Goal: Task Accomplishment & Management: Manage account settings

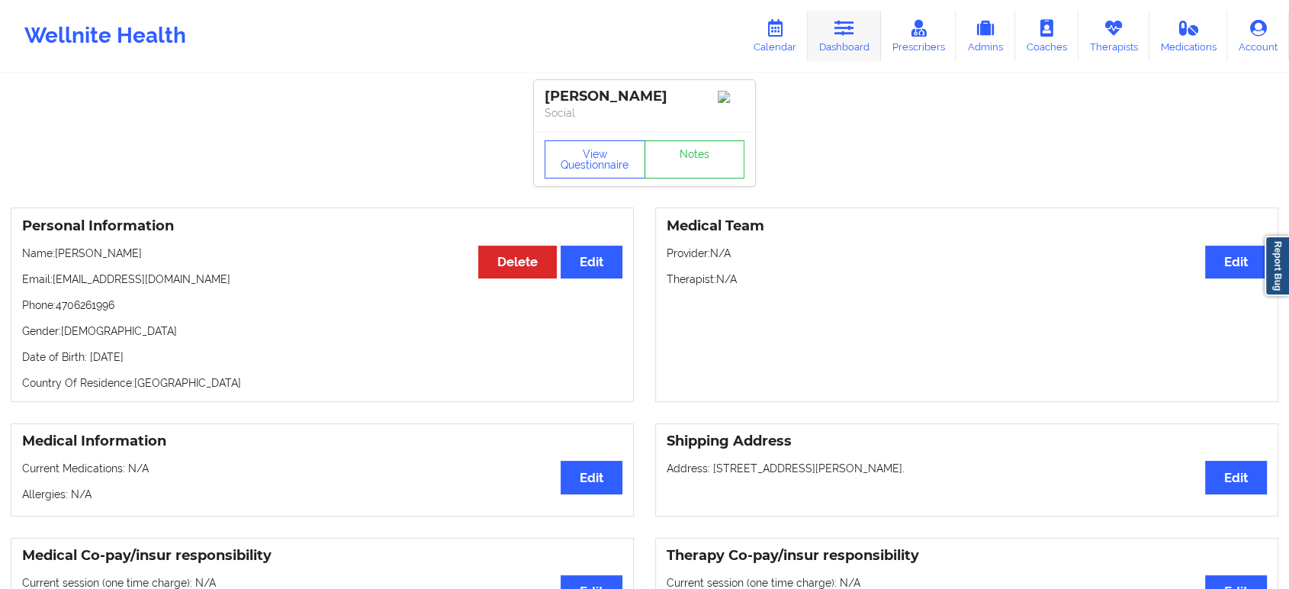
click at [852, 27] on icon at bounding box center [844, 28] width 20 height 17
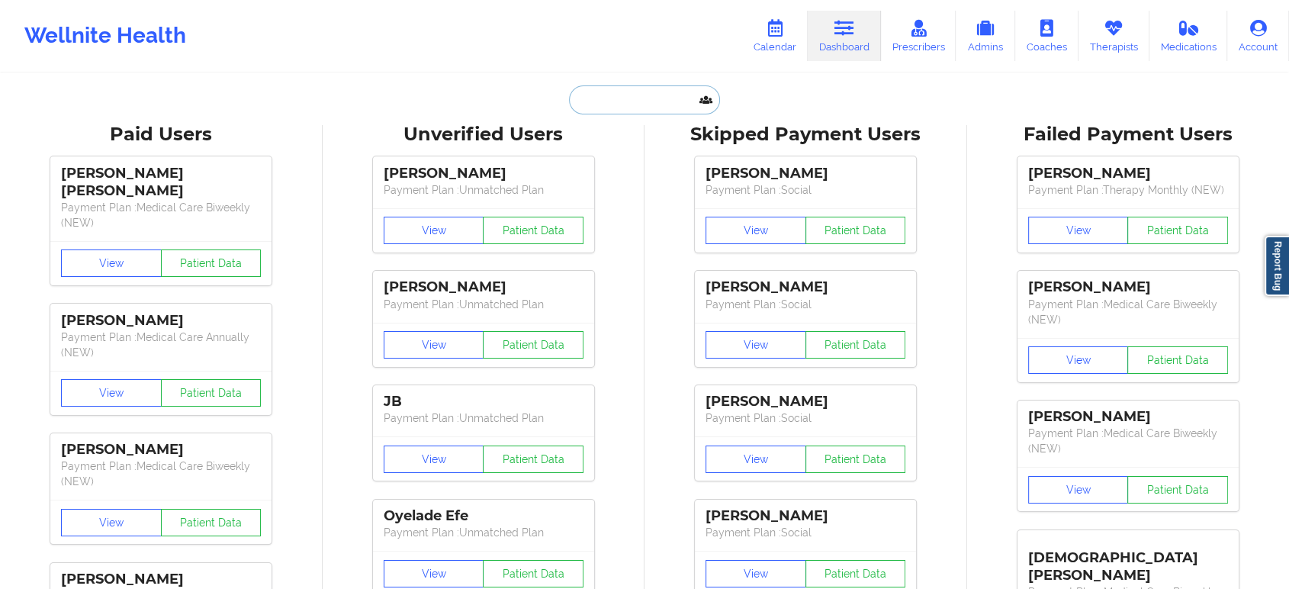
click at [662, 92] on input "text" at bounding box center [644, 99] width 151 height 29
paste input "[EMAIL_ADDRESS][DOMAIN_NAME]"
type input "[EMAIL_ADDRESS][DOMAIN_NAME]"
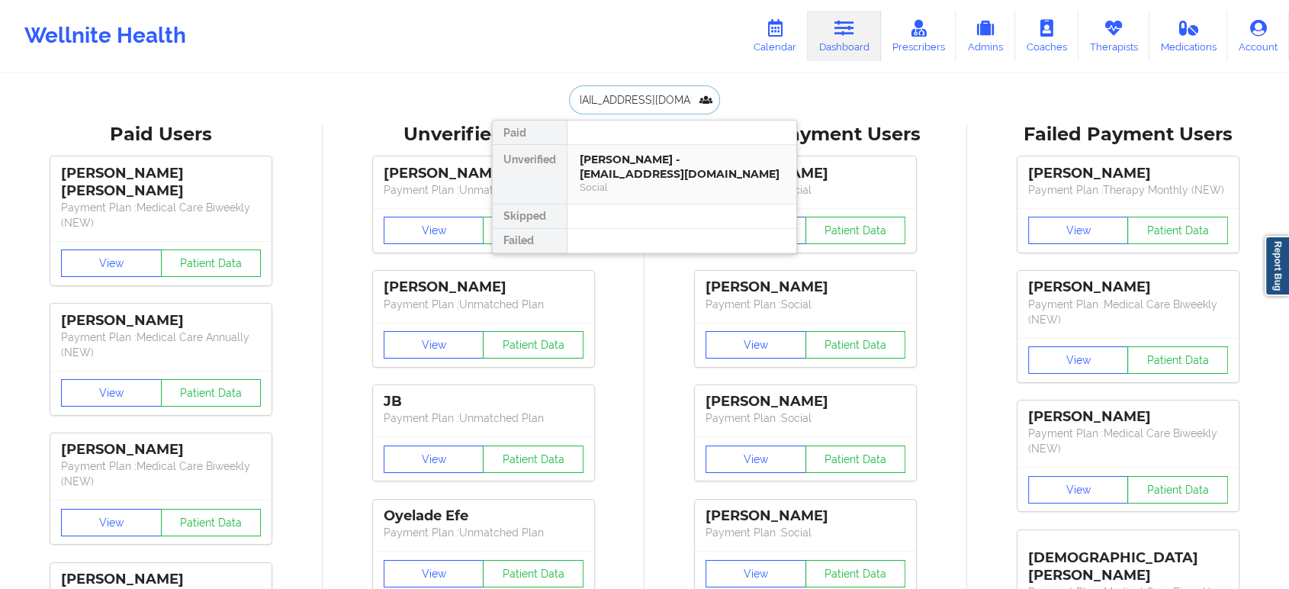
click at [652, 163] on div "[PERSON_NAME] - [EMAIL_ADDRESS][DOMAIN_NAME]" at bounding box center [682, 167] width 204 height 28
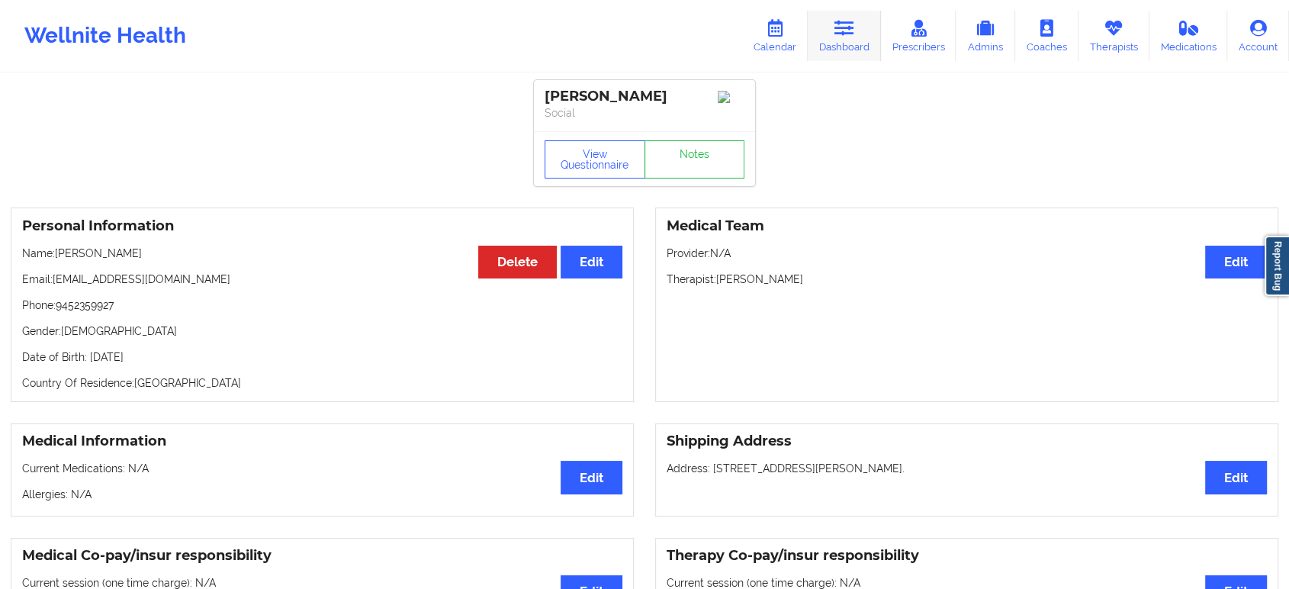
click at [845, 33] on icon at bounding box center [844, 28] width 20 height 17
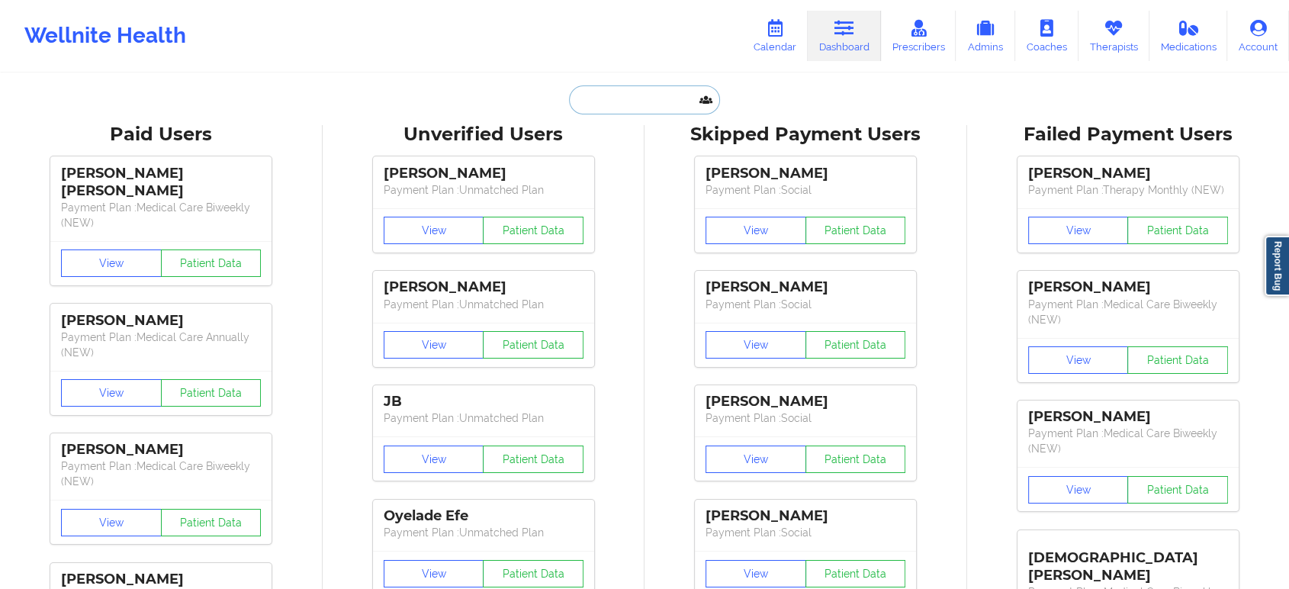
click at [657, 98] on input "text" at bounding box center [644, 99] width 151 height 29
paste input "[PERSON_NAME]"
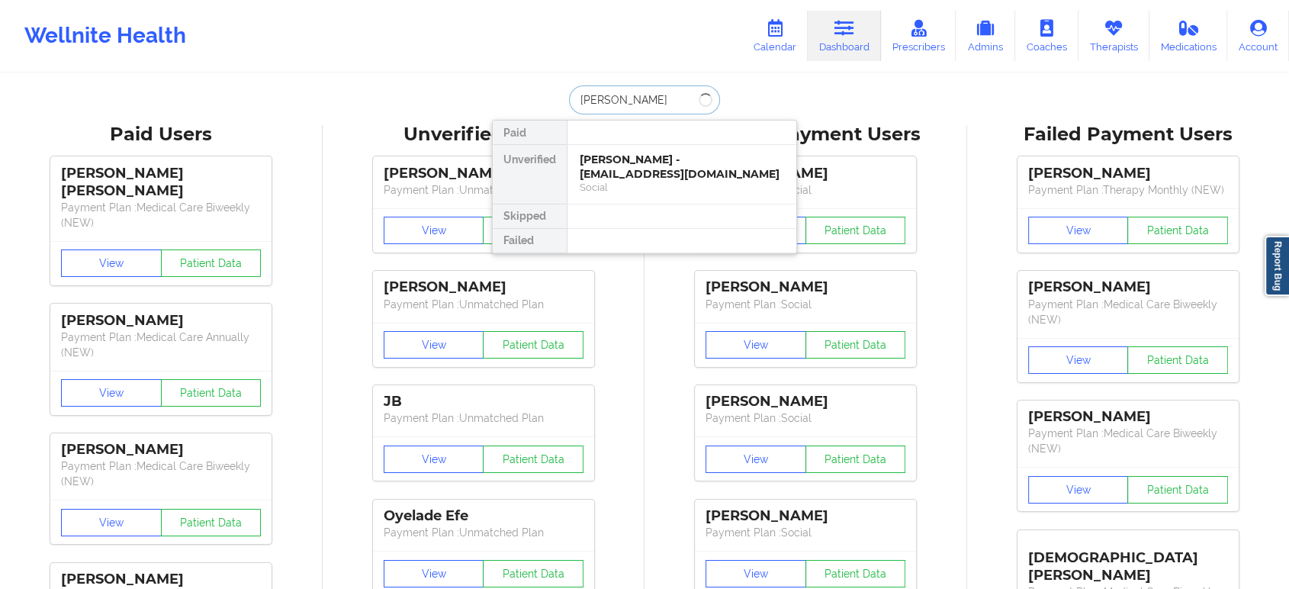
type input "[PERSON_NAME]"
click at [666, 166] on div "[PERSON_NAME] - [EMAIL_ADDRESS][DOMAIN_NAME]" at bounding box center [682, 167] width 204 height 28
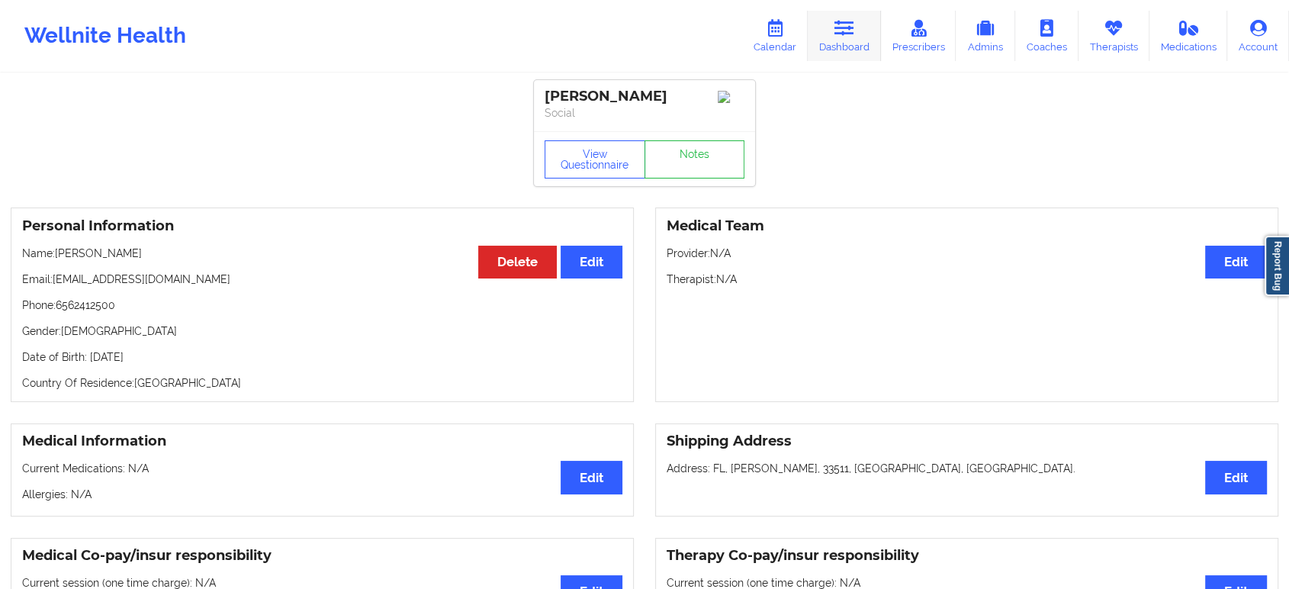
click at [862, 31] on link "Dashboard" at bounding box center [844, 36] width 73 height 50
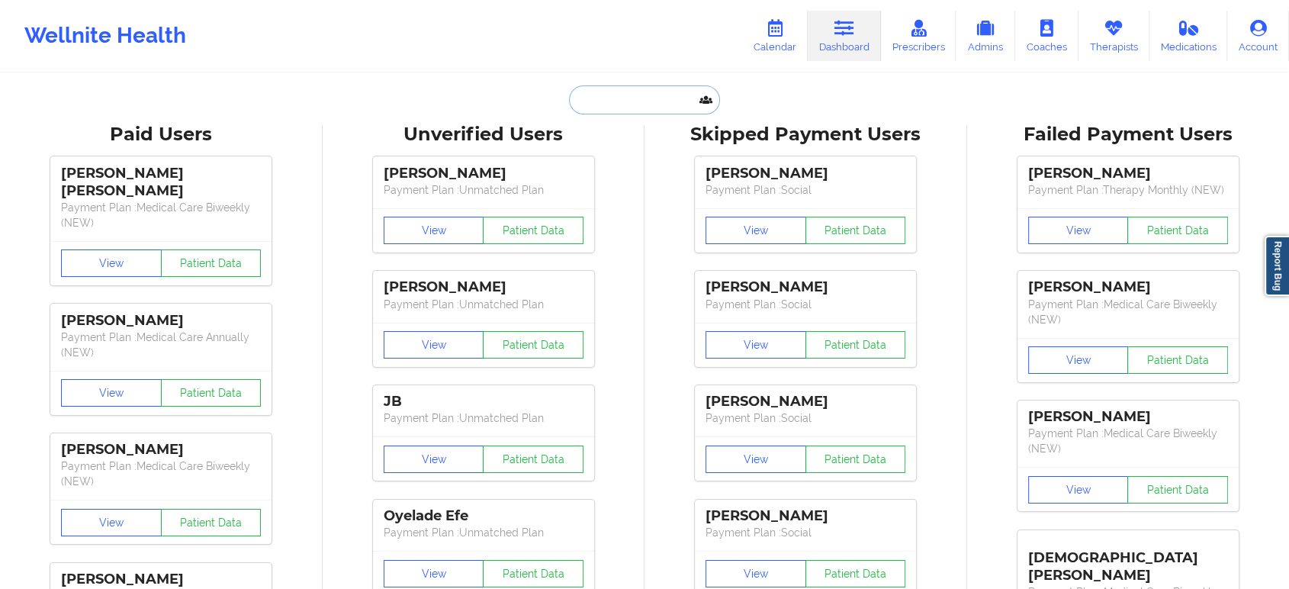
click at [659, 98] on input "text" at bounding box center [644, 99] width 151 height 29
paste input "[PERSON_NAME]"
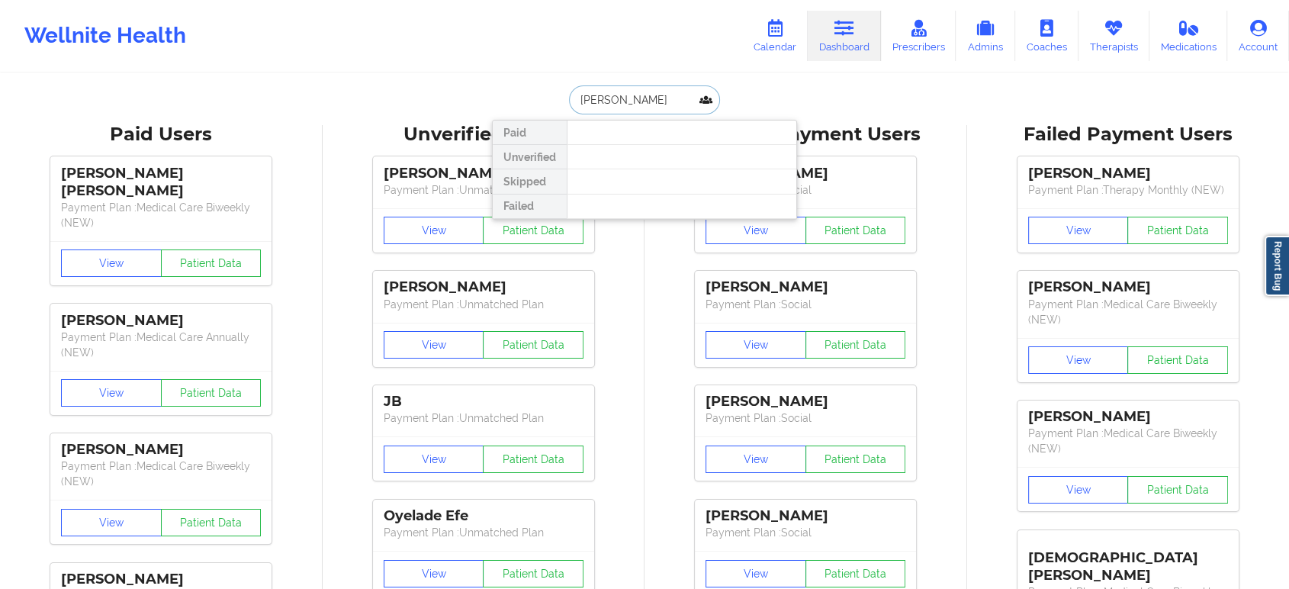
paste input "[EMAIL_ADDRESS][DOMAIN_NAME]"
type input "[EMAIL_ADDRESS][DOMAIN_NAME]"
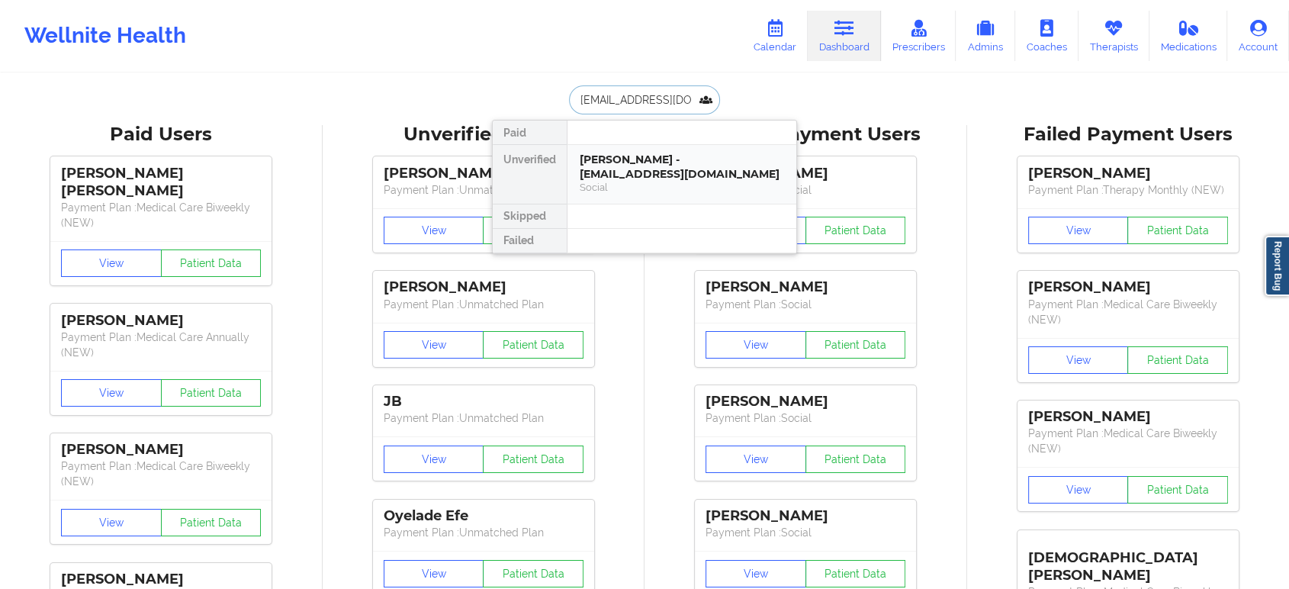
click at [690, 178] on div "[PERSON_NAME] - [EMAIL_ADDRESS][DOMAIN_NAME]" at bounding box center [682, 167] width 204 height 28
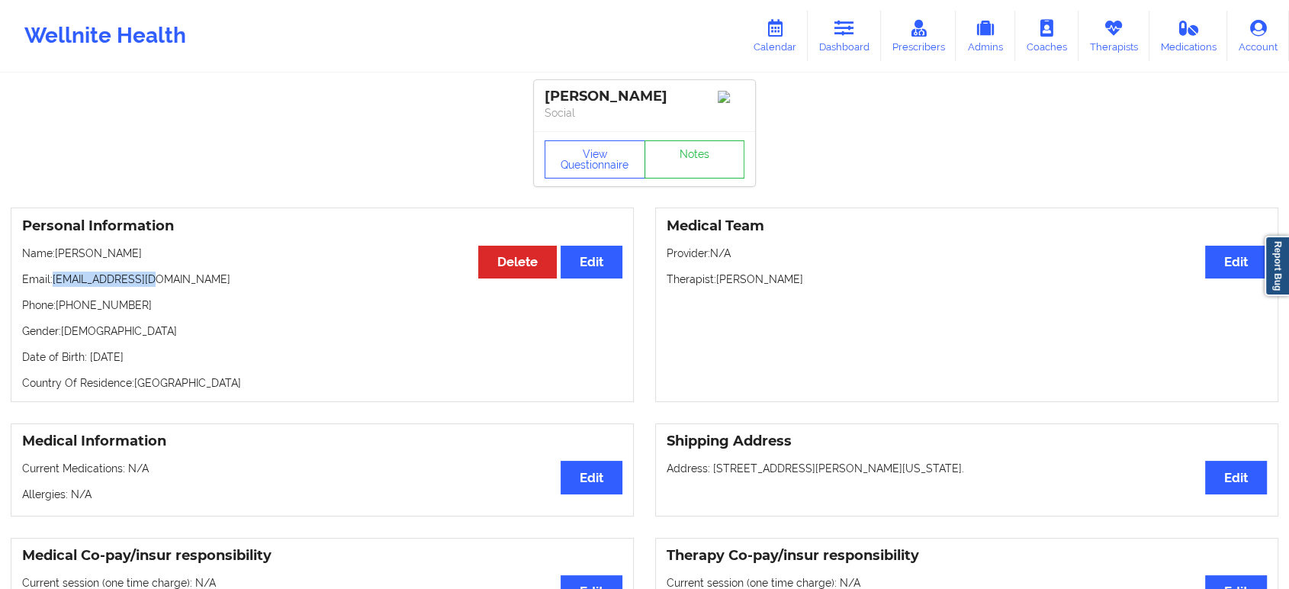
drag, startPoint x: 165, startPoint y: 287, endPoint x: 52, endPoint y: 281, distance: 113.0
click at [52, 281] on p "Email: [EMAIL_ADDRESS][DOMAIN_NAME]" at bounding box center [322, 278] width 600 height 15
copy p "[EMAIL_ADDRESS][DOMAIN_NAME]"
click at [219, 281] on p "Email: [EMAIL_ADDRESS][DOMAIN_NAME]" at bounding box center [322, 278] width 600 height 15
click at [847, 29] on icon at bounding box center [844, 28] width 20 height 17
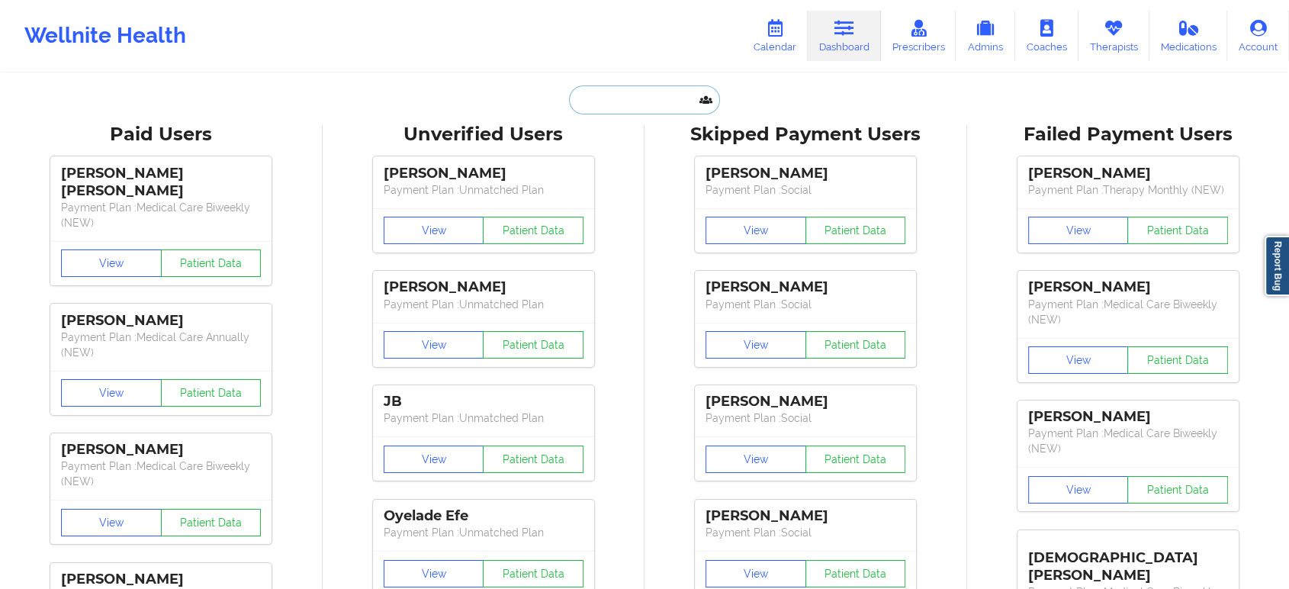
click at [625, 99] on input "text" at bounding box center [644, 99] width 151 height 29
paste input "[PERSON_NAME]"
type input "[PERSON_NAME]"
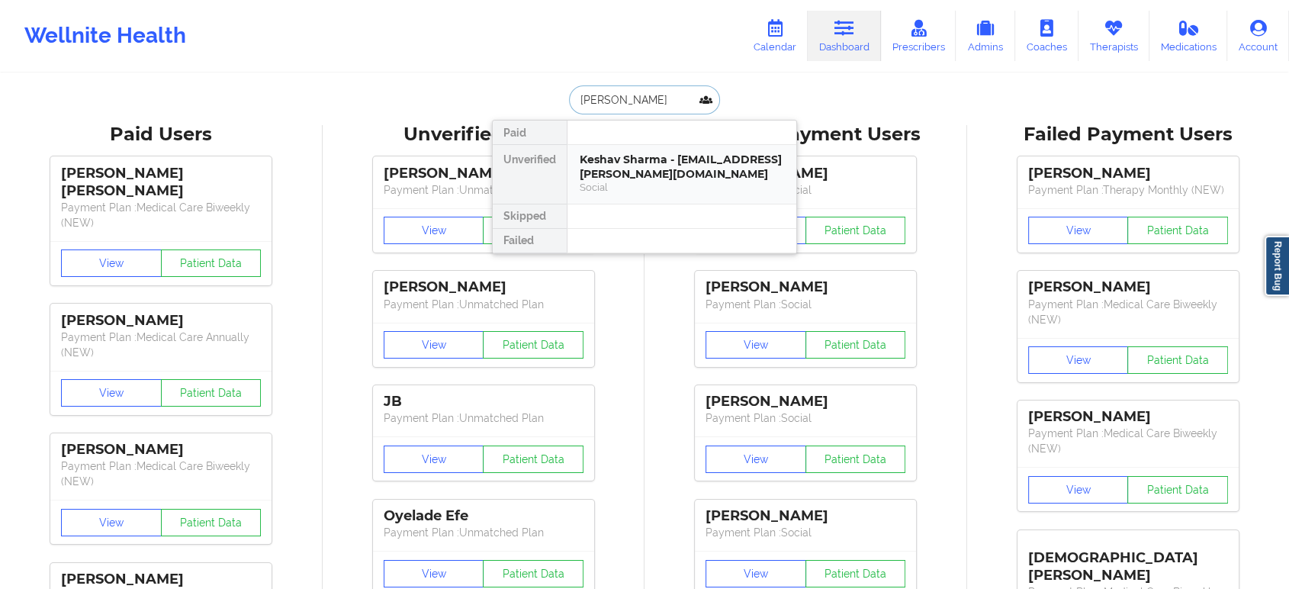
click at [634, 169] on div "Keshav Sharma - [EMAIL_ADDRESS][PERSON_NAME][DOMAIN_NAME]" at bounding box center [682, 167] width 204 height 28
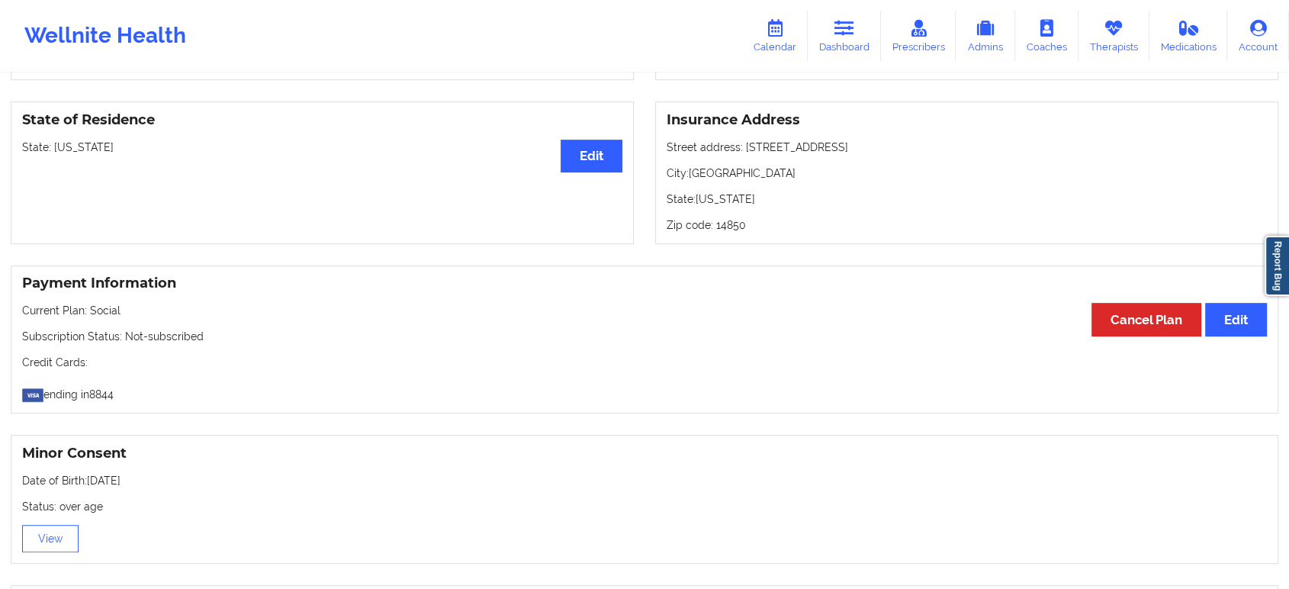
scroll to position [588, 0]
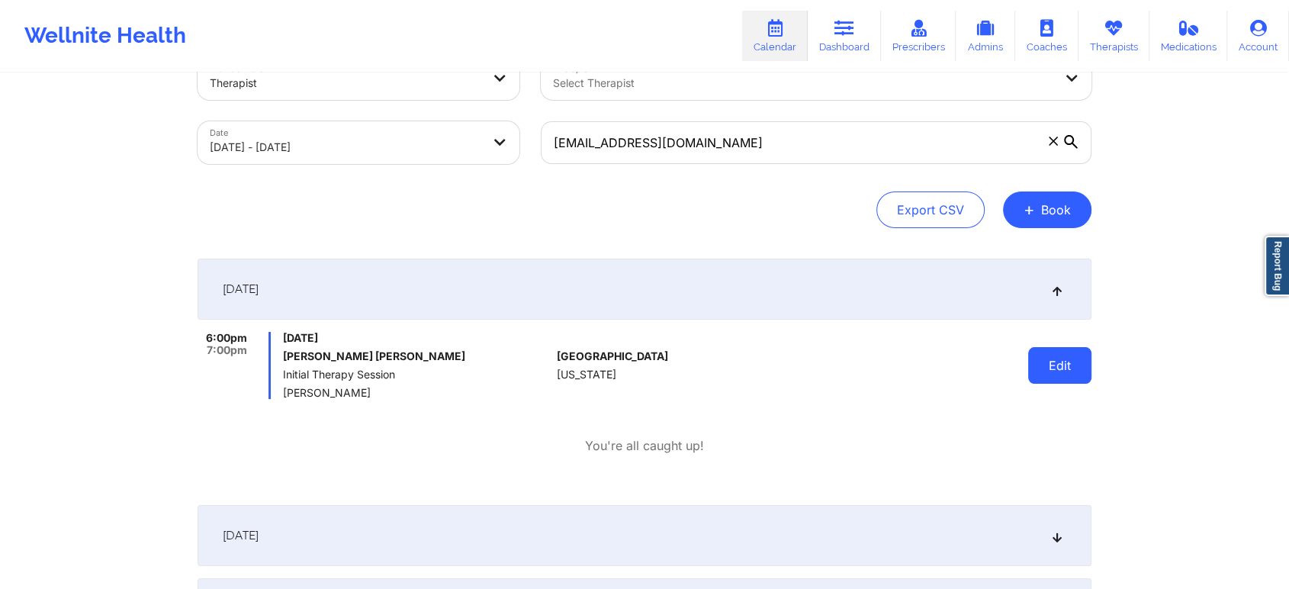
click at [1064, 364] on button "Edit" at bounding box center [1059, 365] width 63 height 37
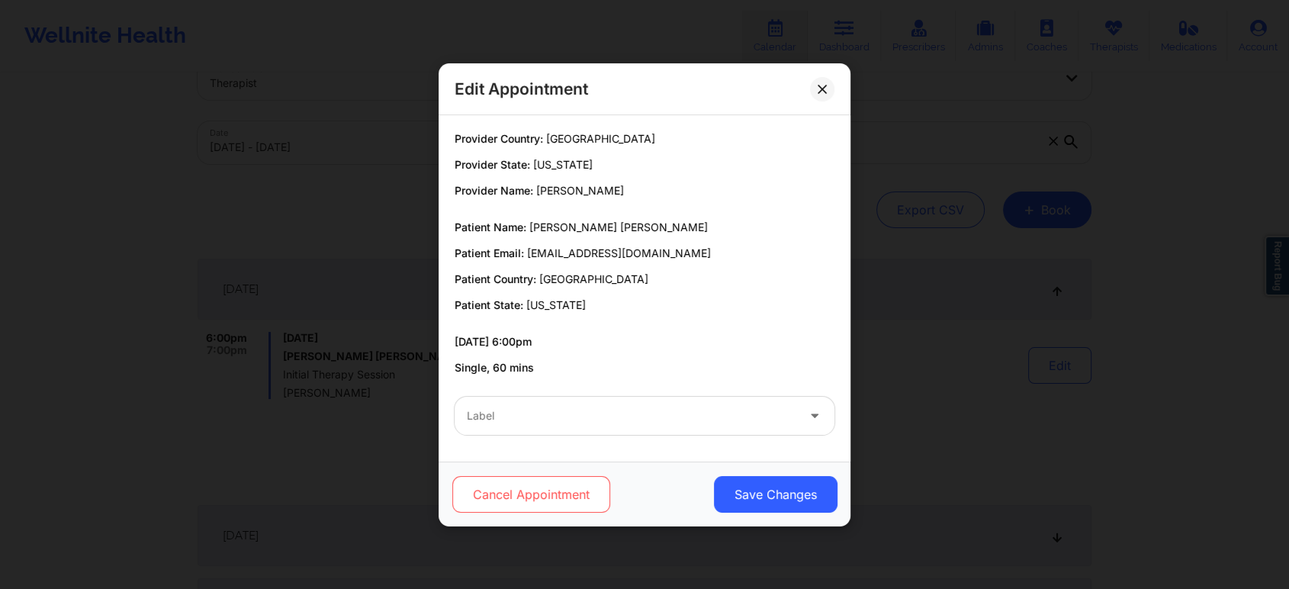
click at [539, 487] on button "Cancel Appointment" at bounding box center [531, 494] width 158 height 37
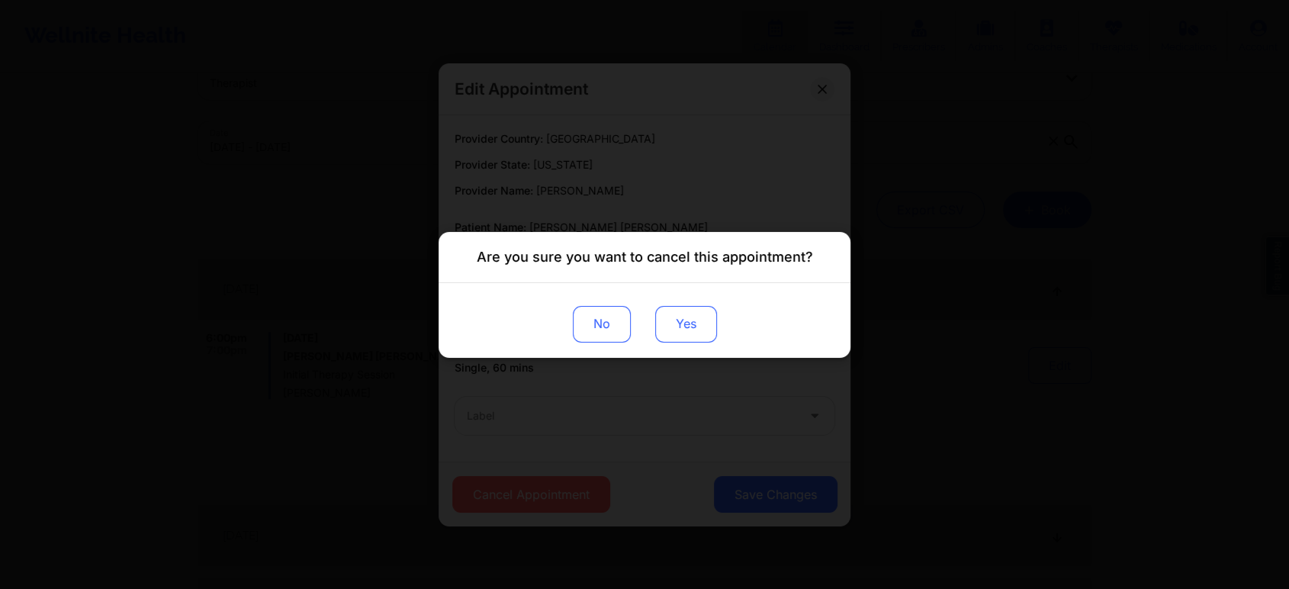
click at [683, 329] on button "Yes" at bounding box center [686, 323] width 62 height 37
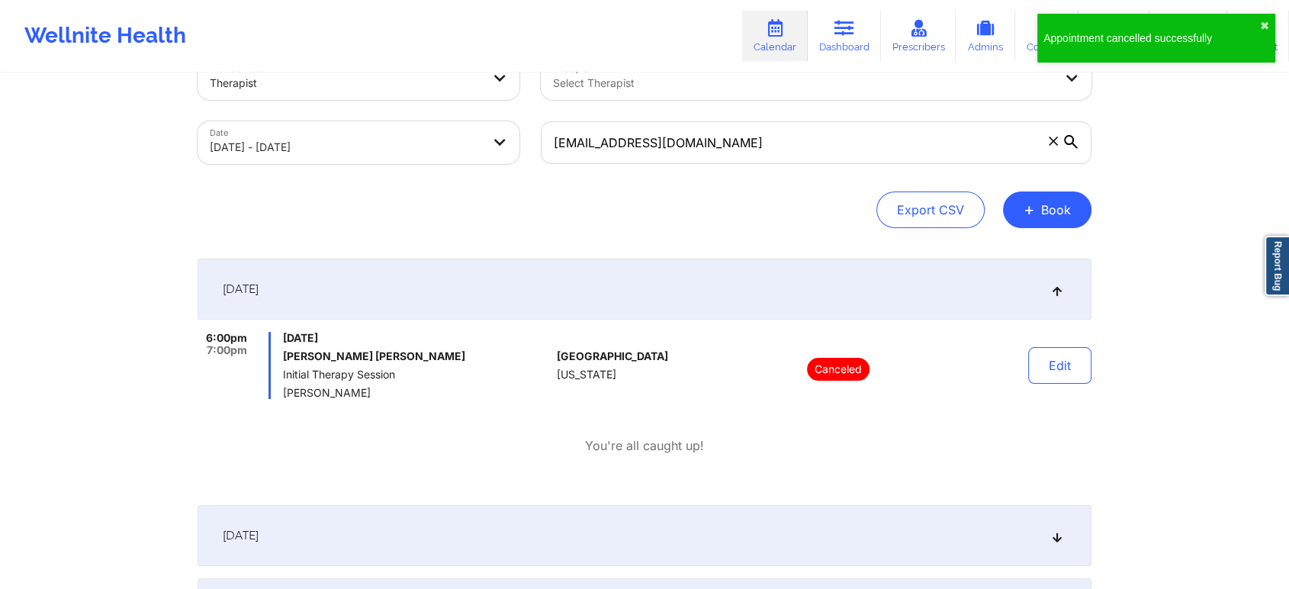
click at [1191, 313] on div "Provider Role Therapist Therapist Select Therapist Date 10/07/2025 - 10/09/2025…" at bounding box center [644, 327] width 1289 height 745
click at [957, 140] on input "eaguirre@vilore.com" at bounding box center [816, 142] width 551 height 43
paste input "rickaguirre677@gmail"
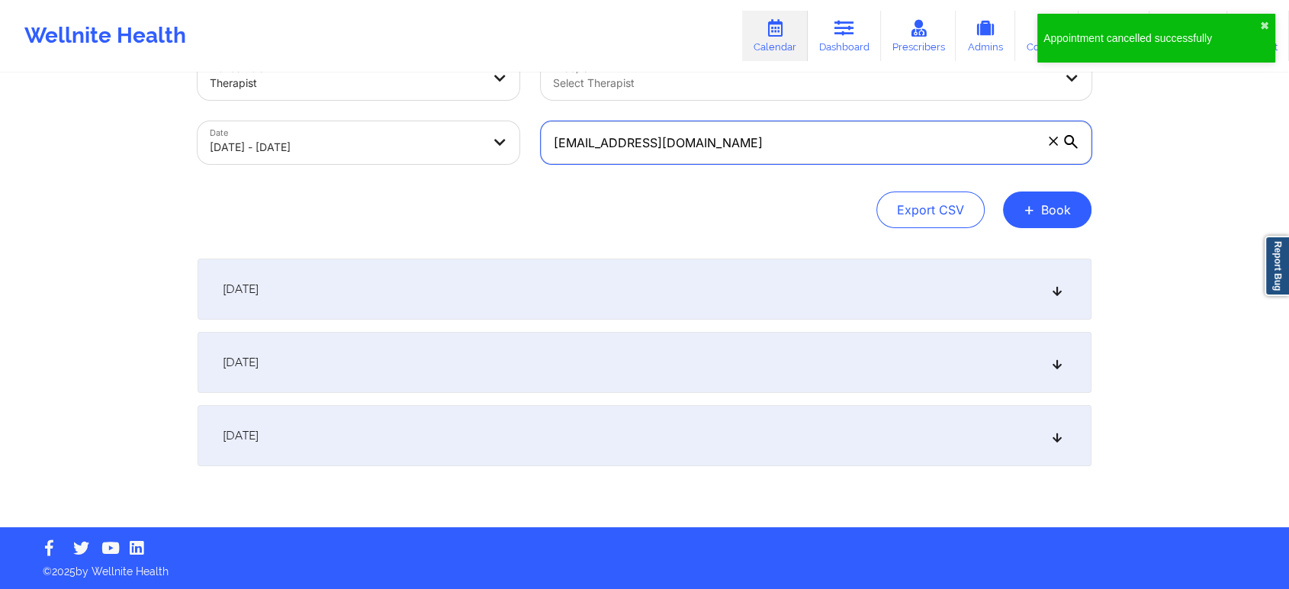
type input "[EMAIL_ADDRESS][DOMAIN_NAME]"
click at [724, 279] on div "October 7, 2025" at bounding box center [645, 289] width 894 height 61
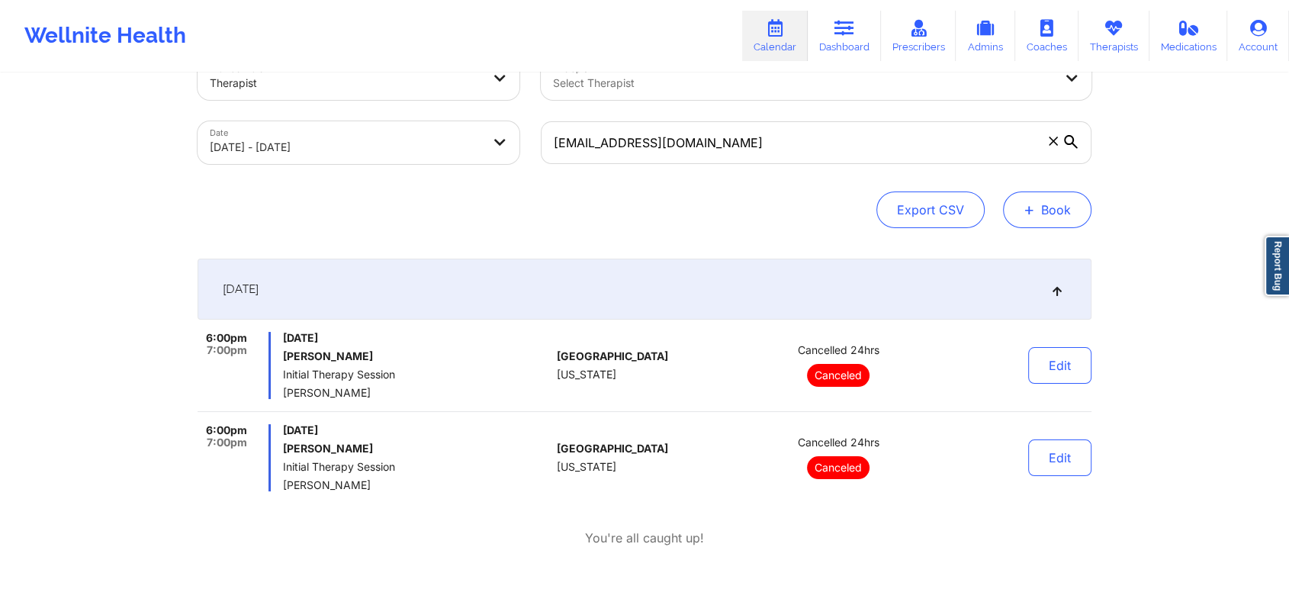
click at [1051, 214] on button "+ Book" at bounding box center [1047, 209] width 88 height 37
click at [1026, 250] on button "Therapy Session" at bounding box center [1021, 258] width 117 height 25
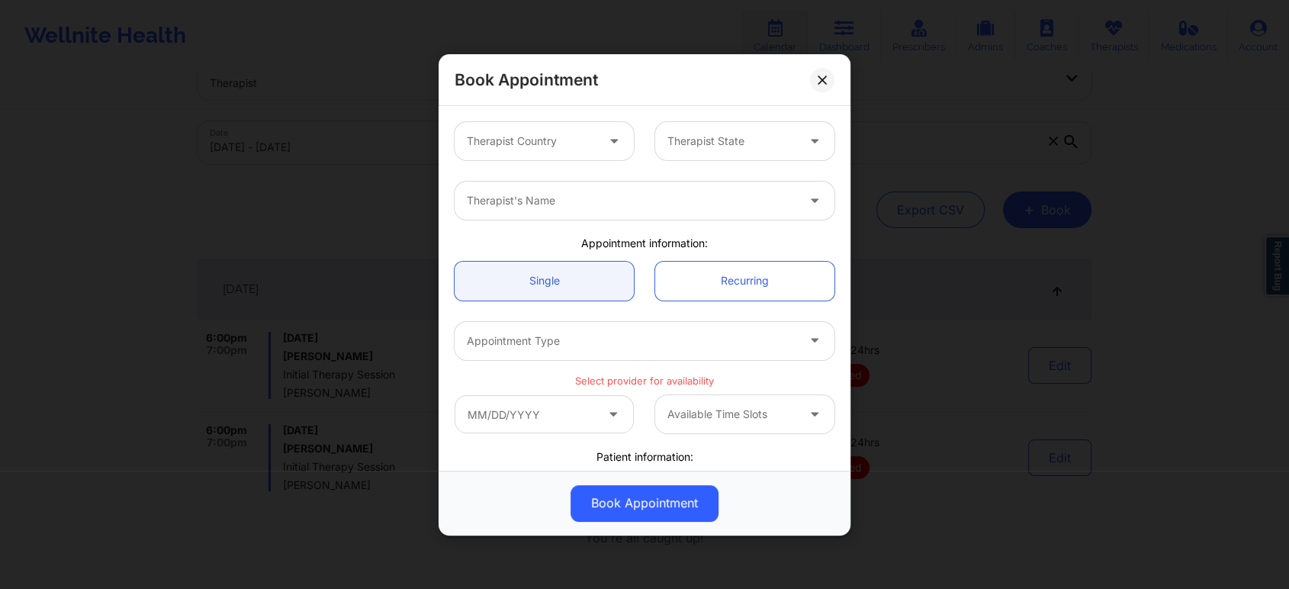
click at [584, 133] on div at bounding box center [531, 141] width 129 height 18
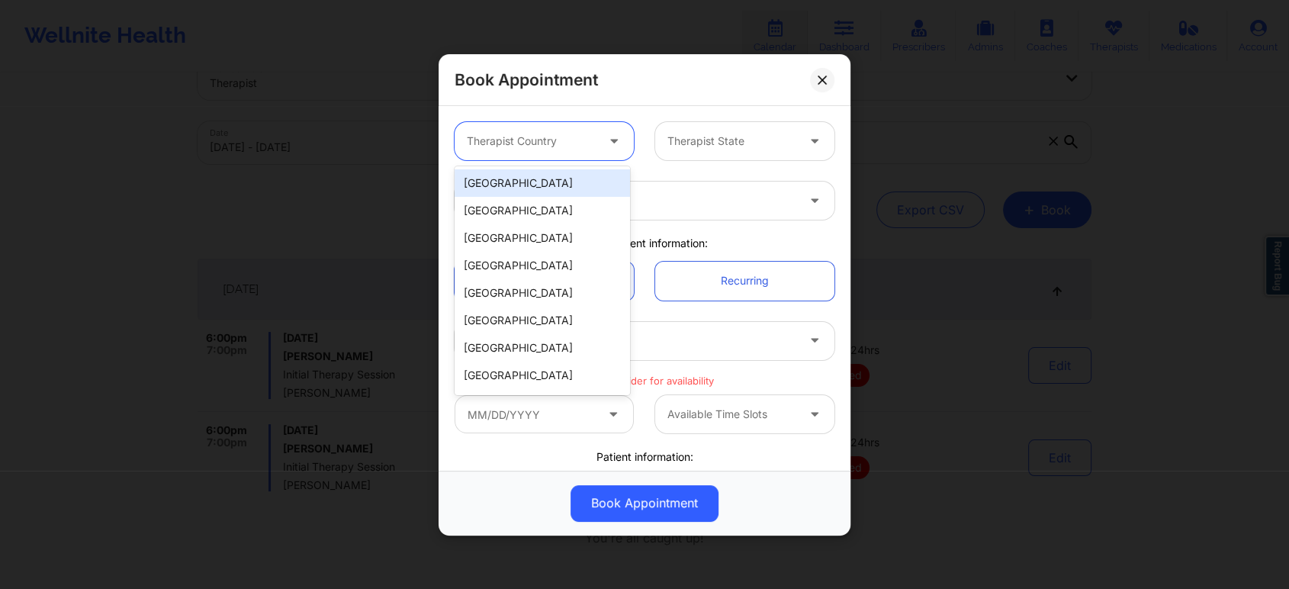
click at [555, 181] on div "[GEOGRAPHIC_DATA]" at bounding box center [541, 182] width 175 height 27
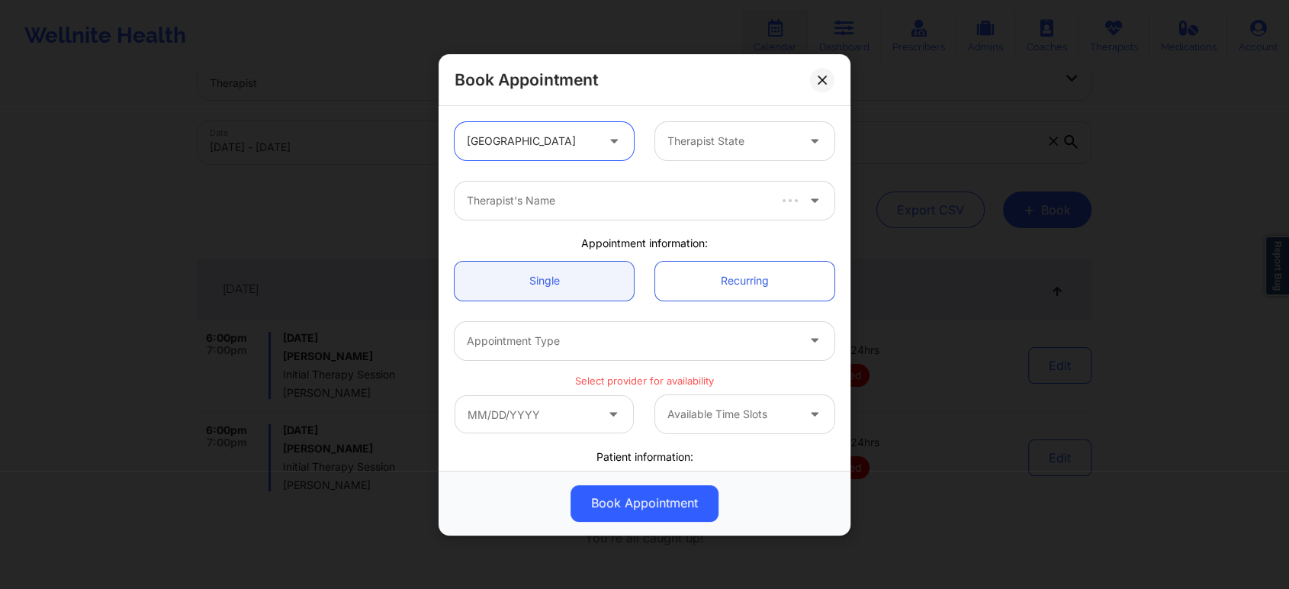
click at [718, 137] on div at bounding box center [731, 141] width 129 height 18
type input "tex"
click at [695, 182] on div "[US_STATE]" at bounding box center [738, 182] width 175 height 27
click at [700, 202] on div at bounding box center [631, 200] width 329 height 18
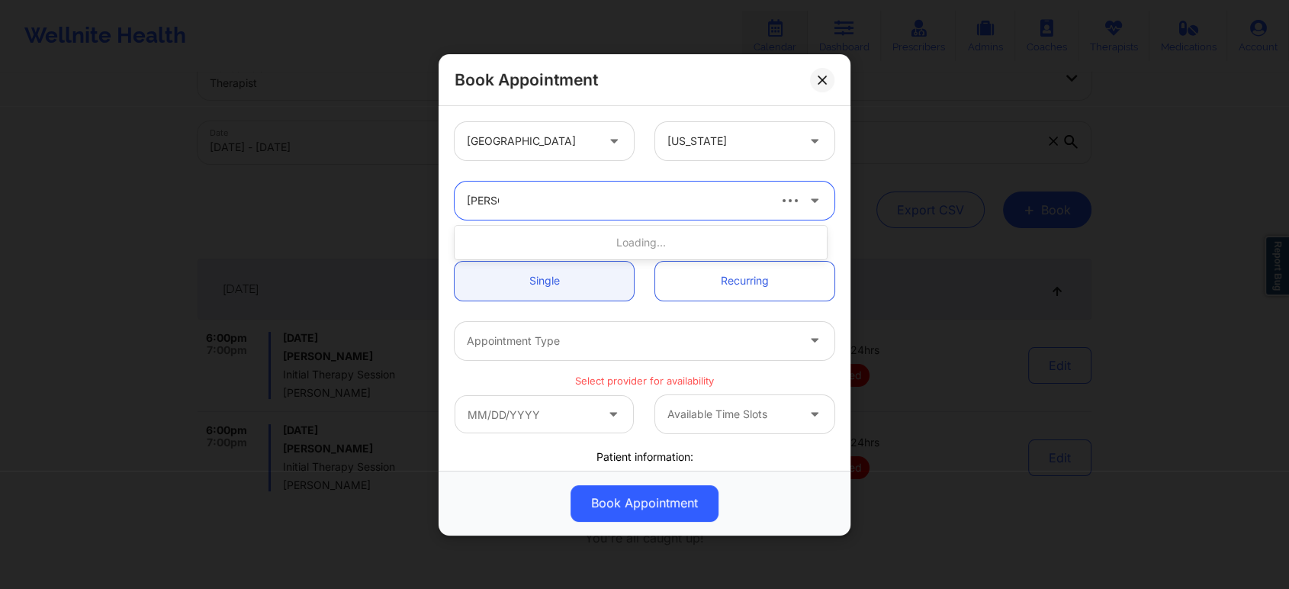
type input "kim wi"
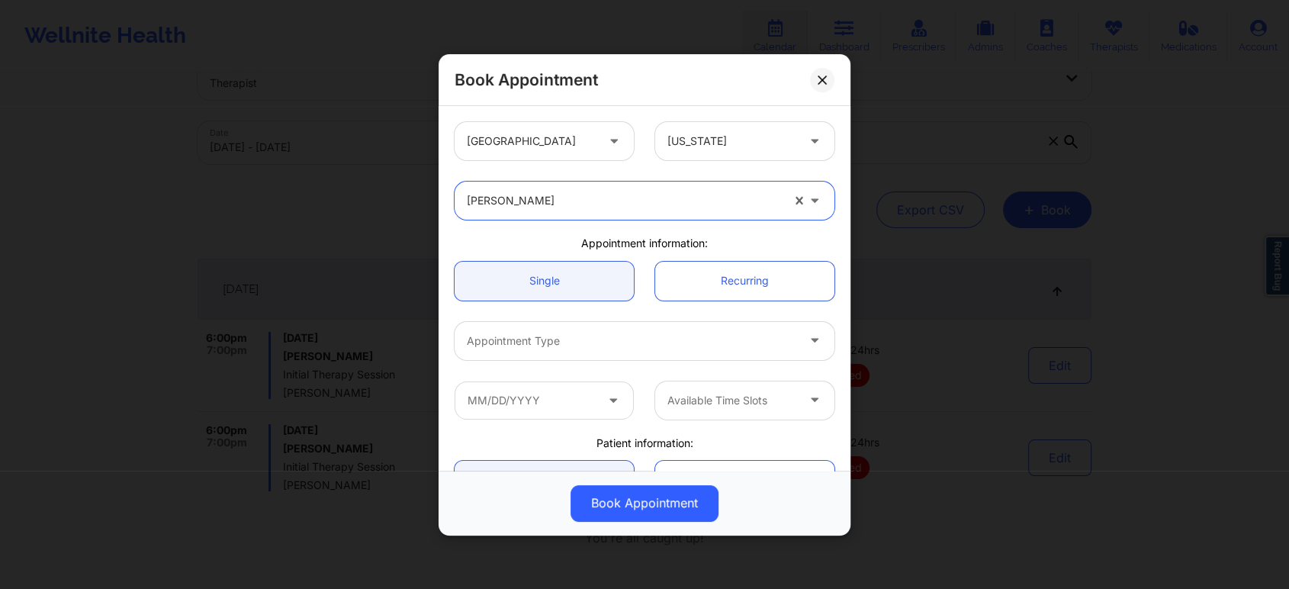
click at [646, 341] on div at bounding box center [631, 341] width 329 height 18
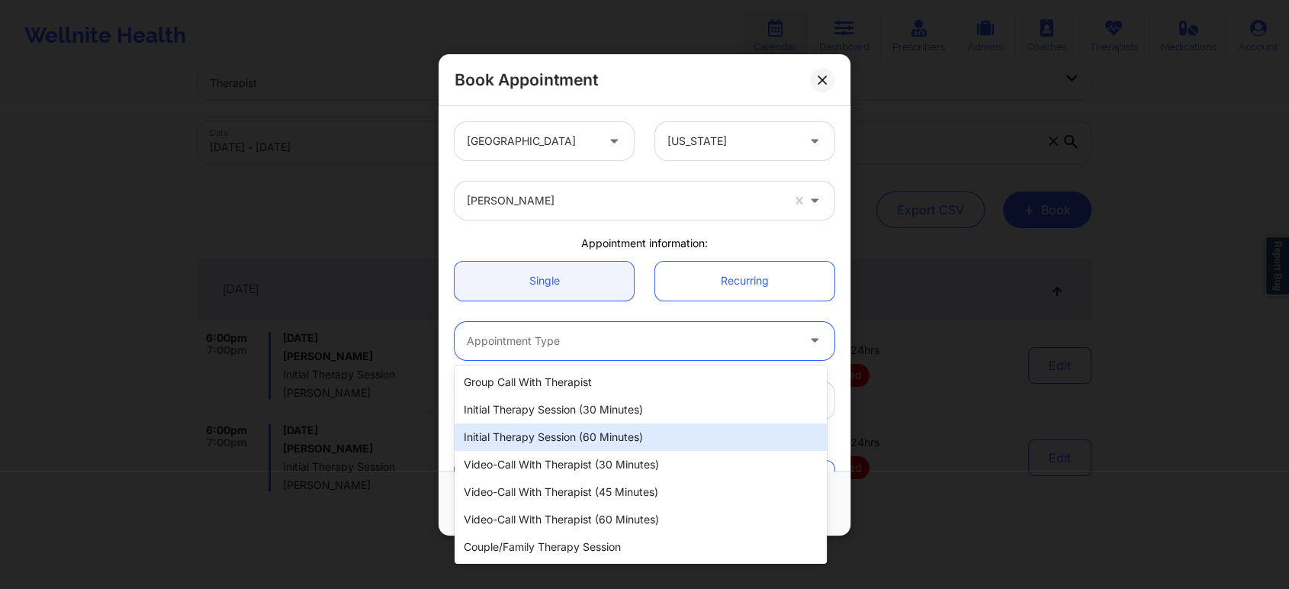
click at [625, 435] on div "Initial Therapy Session (60 minutes)" at bounding box center [640, 436] width 372 height 27
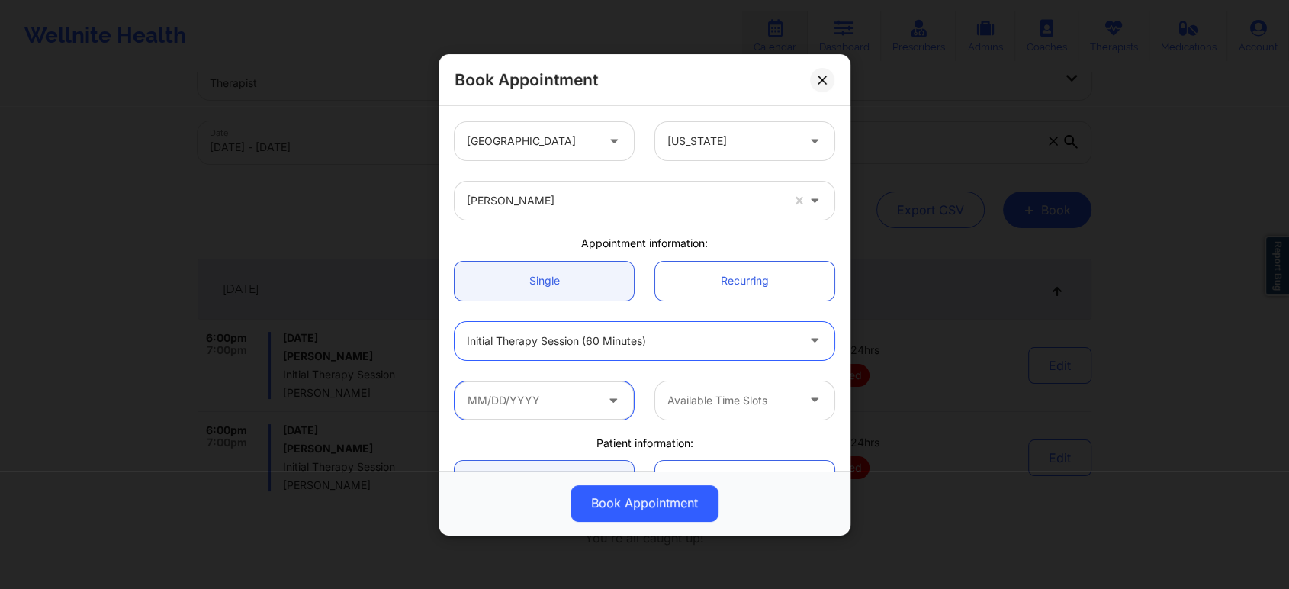
click at [586, 397] on input "text" at bounding box center [543, 400] width 179 height 38
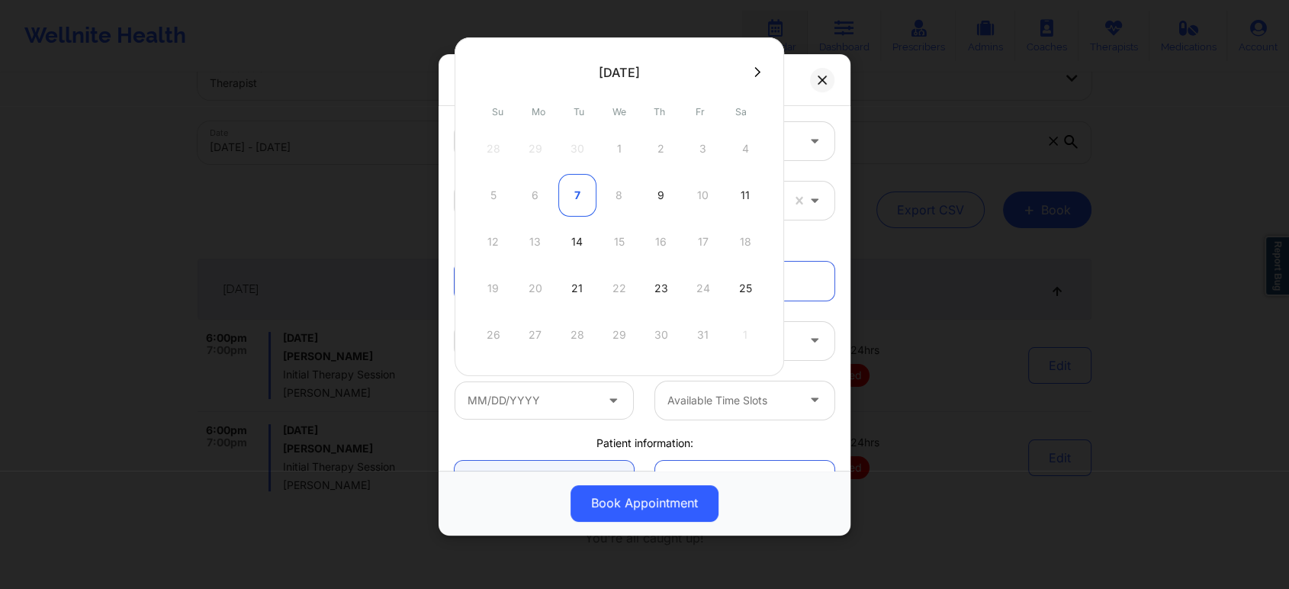
click at [584, 188] on div "7" at bounding box center [577, 195] width 38 height 43
type input "10/07/2025"
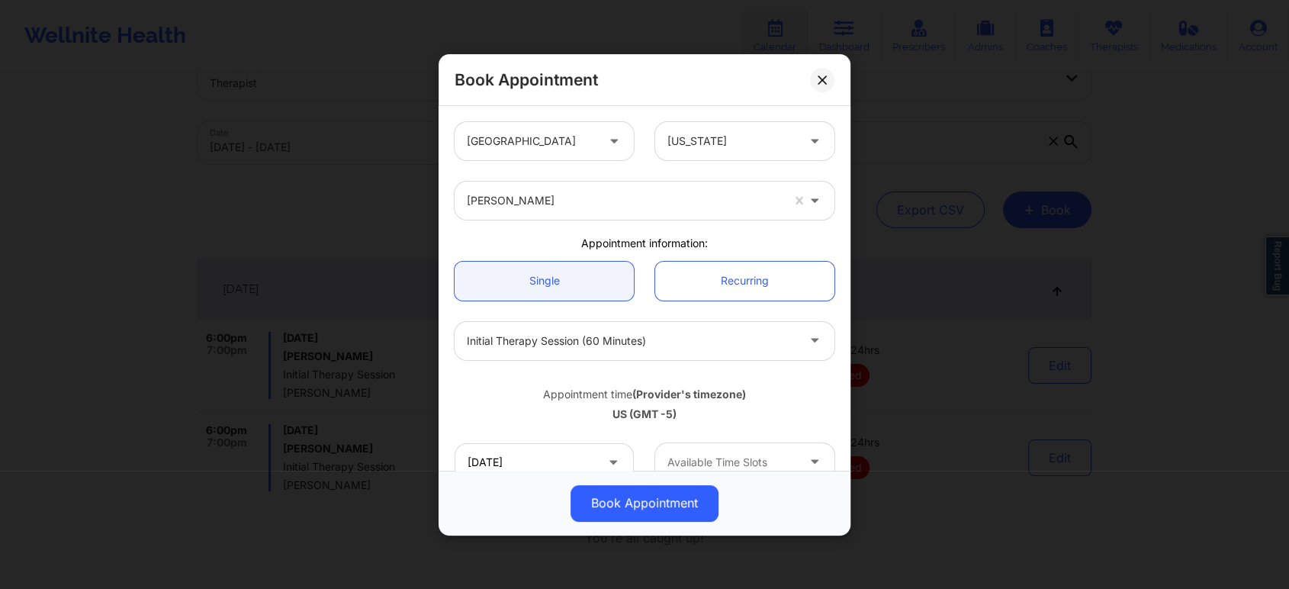
scroll to position [85, 0]
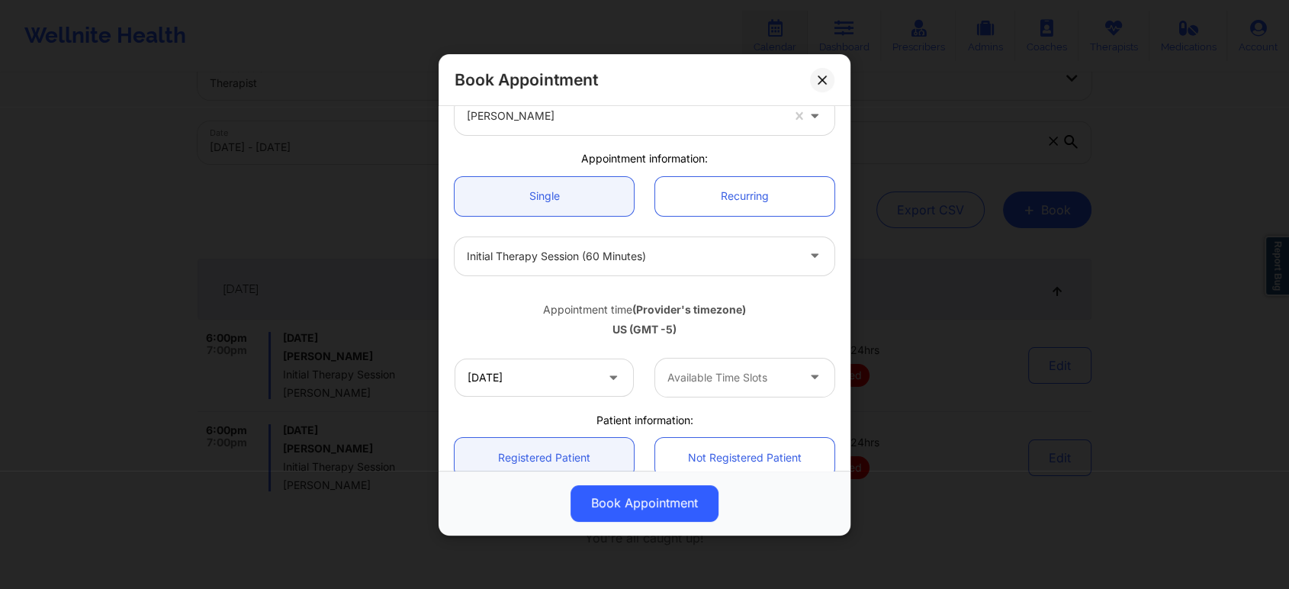
click at [779, 388] on div "Available Time Slots" at bounding box center [726, 377] width 143 height 38
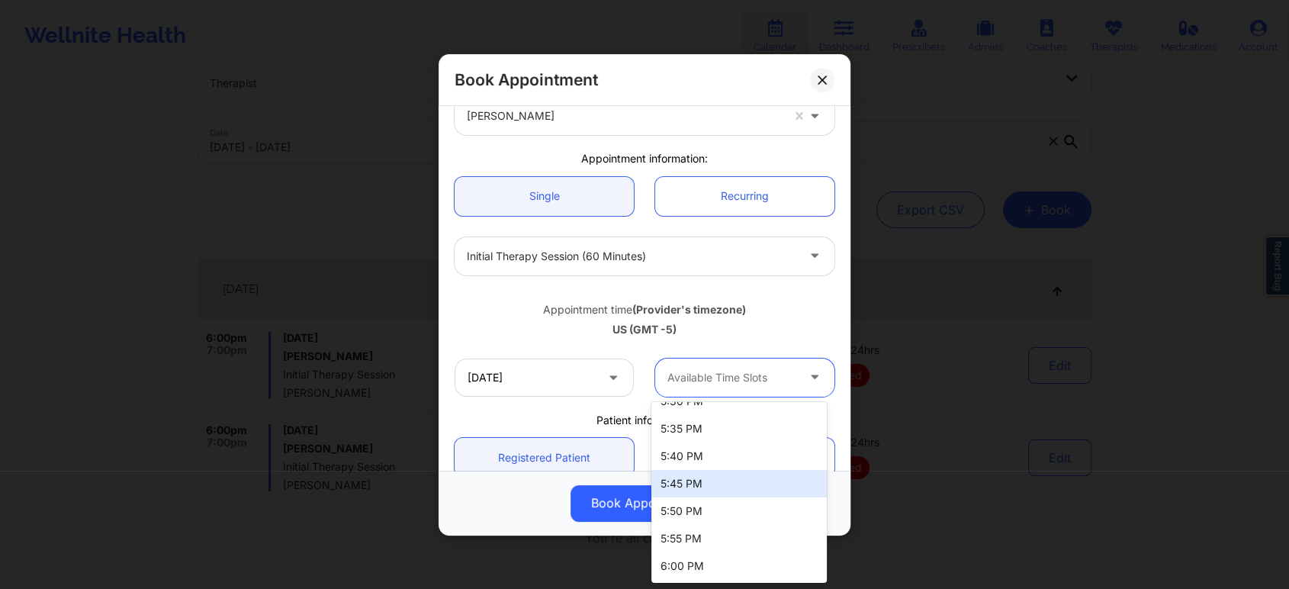
scroll to position [1171, 0]
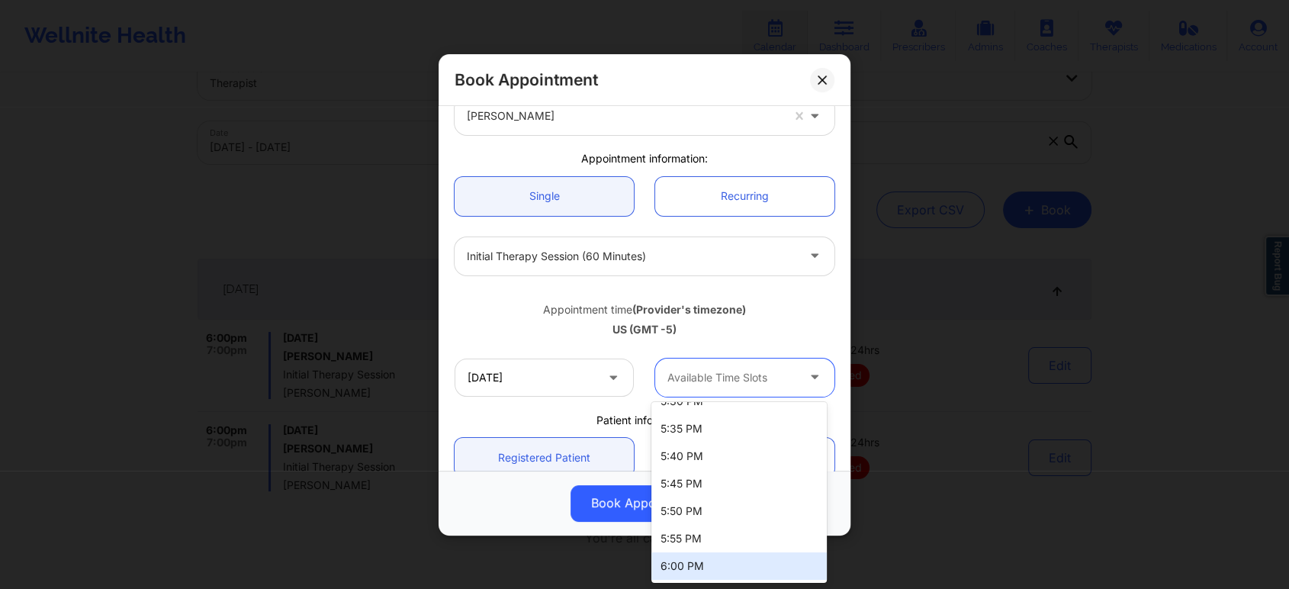
click at [697, 567] on div "6:00 PM" at bounding box center [738, 565] width 175 height 27
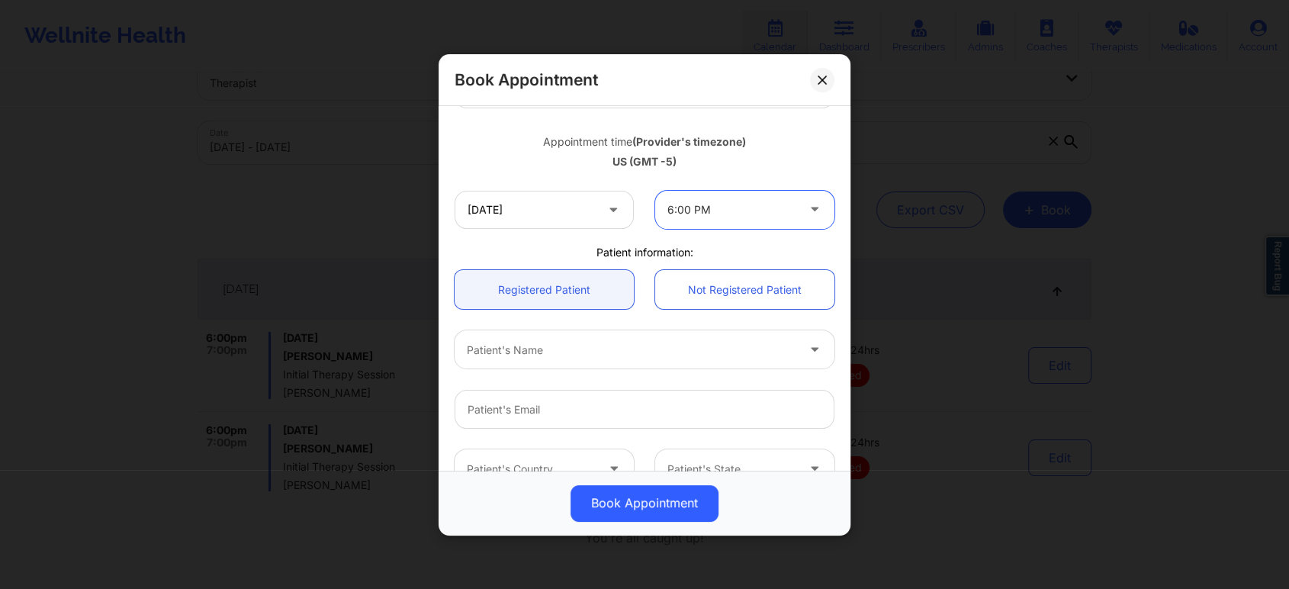
scroll to position [339, 0]
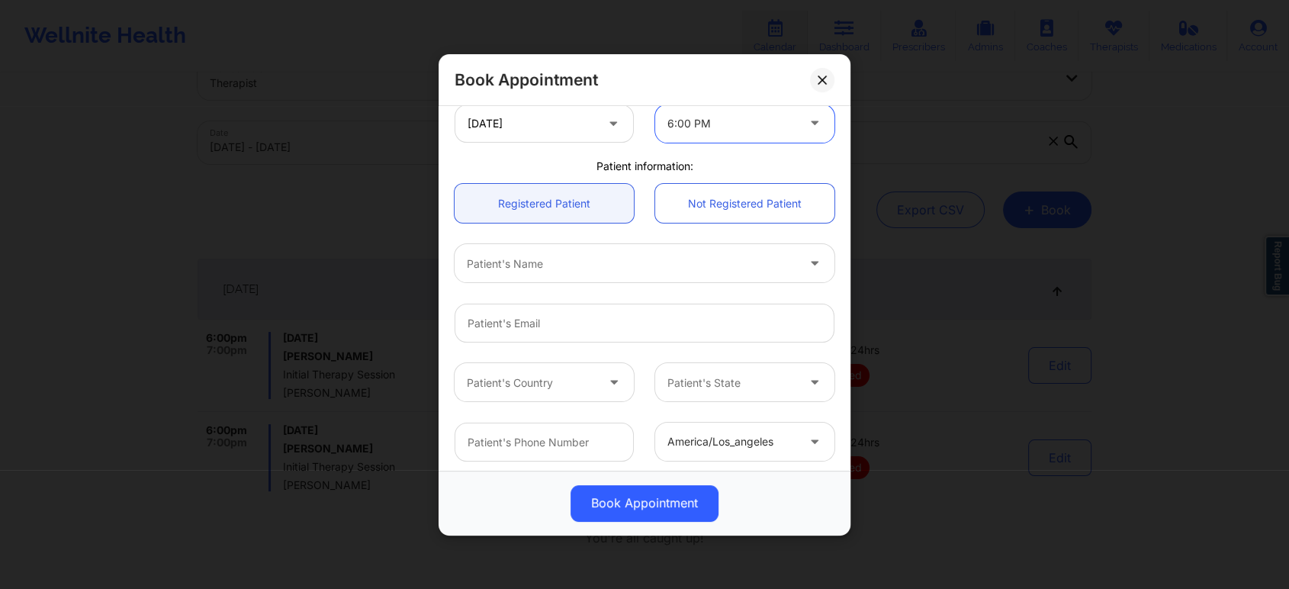
click at [638, 267] on div at bounding box center [631, 263] width 329 height 18
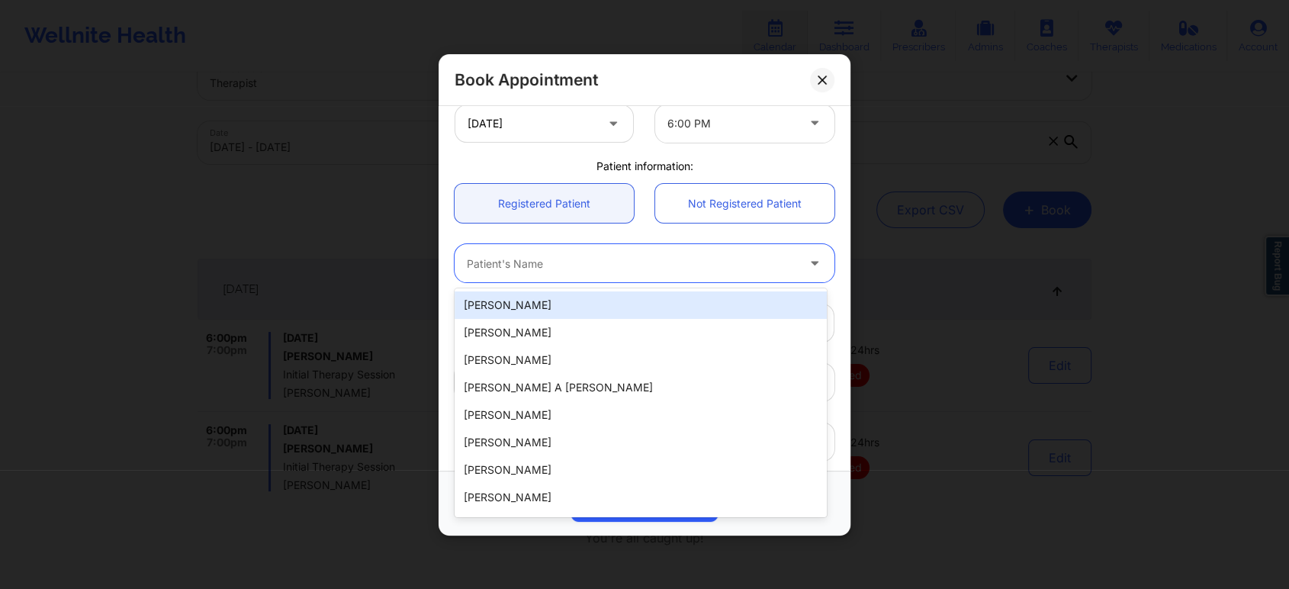
paste input "[EMAIL_ADDRESS][DOMAIN_NAME]"
type input "[EMAIL_ADDRESS][DOMAIN_NAME]"
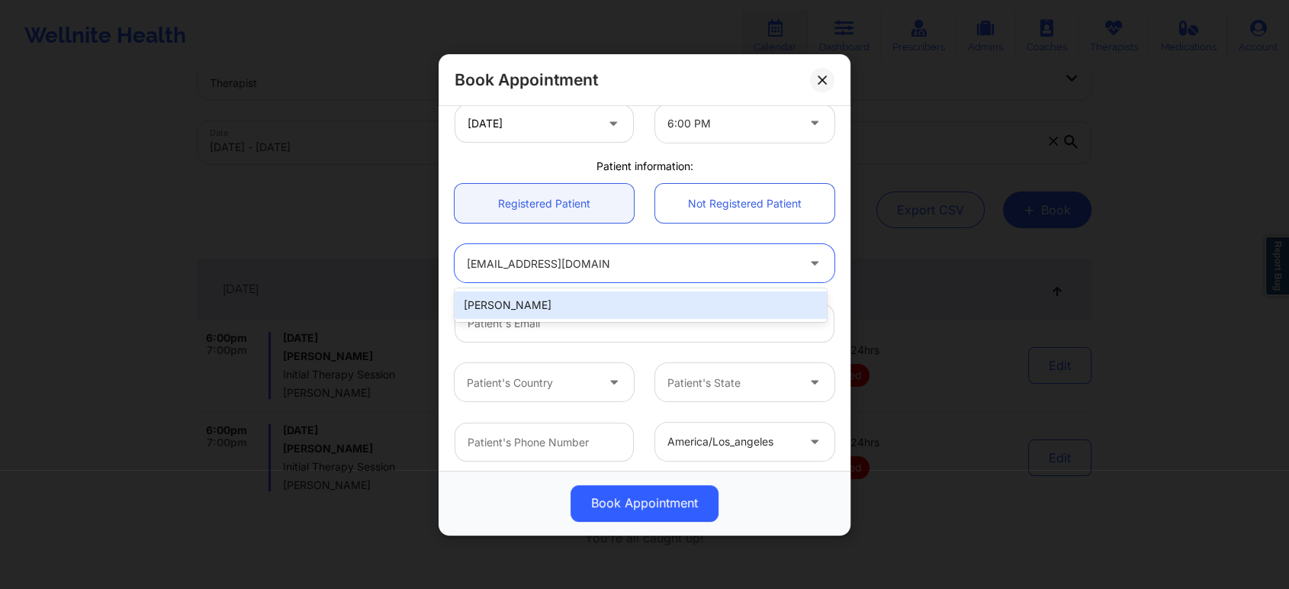
click at [575, 304] on div "[PERSON_NAME]" at bounding box center [640, 304] width 372 height 27
type input "[EMAIL_ADDRESS][DOMAIN_NAME]"
type input "9452359927"
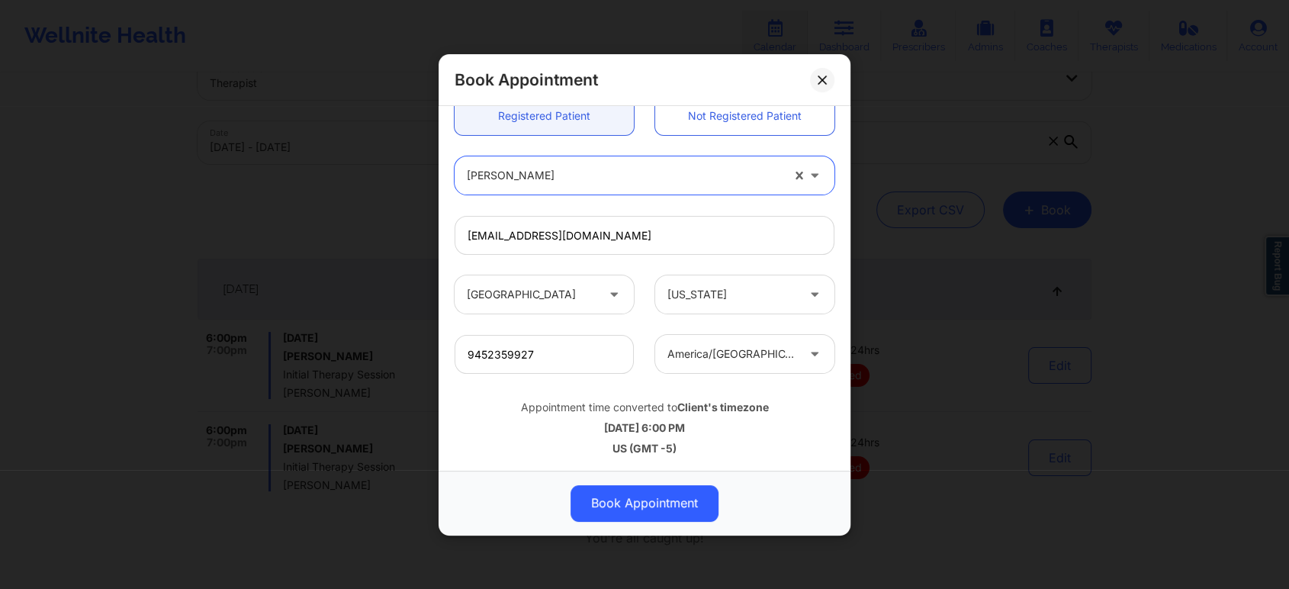
scroll to position [427, 0]
click at [666, 497] on button "Book Appointment" at bounding box center [644, 502] width 148 height 37
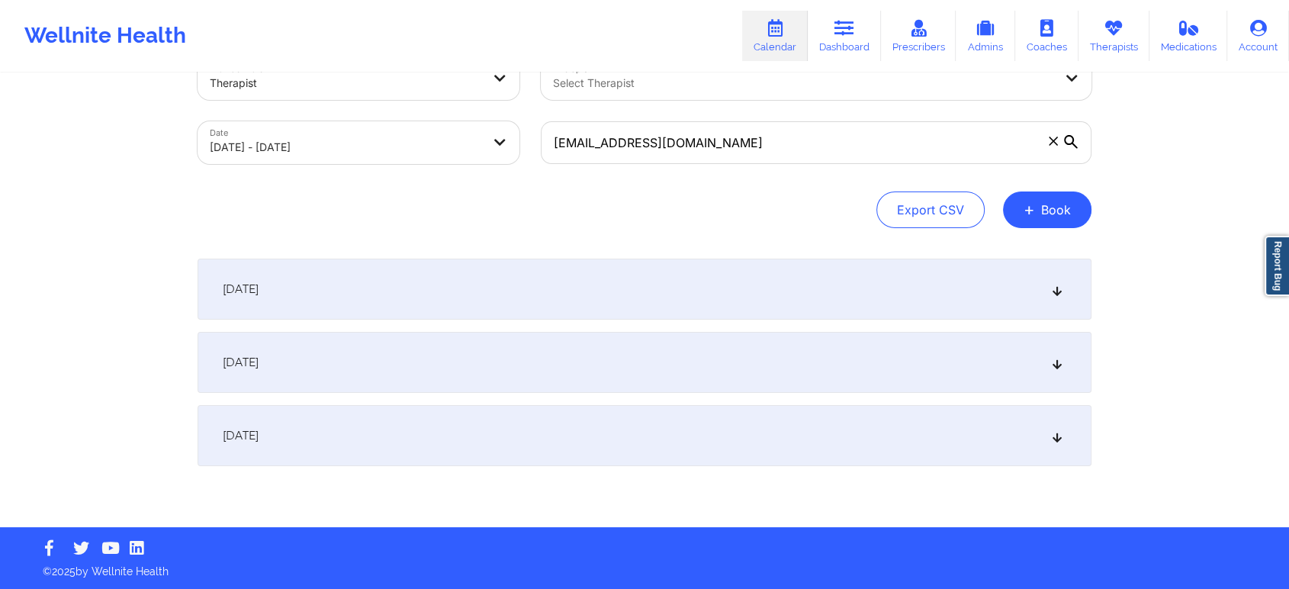
type input "[EMAIL_ADDRESS][DOMAIN_NAME]"
click at [758, 198] on div "Export CSV + Book" at bounding box center [645, 209] width 894 height 37
click at [838, 297] on div "October 7, 2025" at bounding box center [645, 289] width 894 height 61
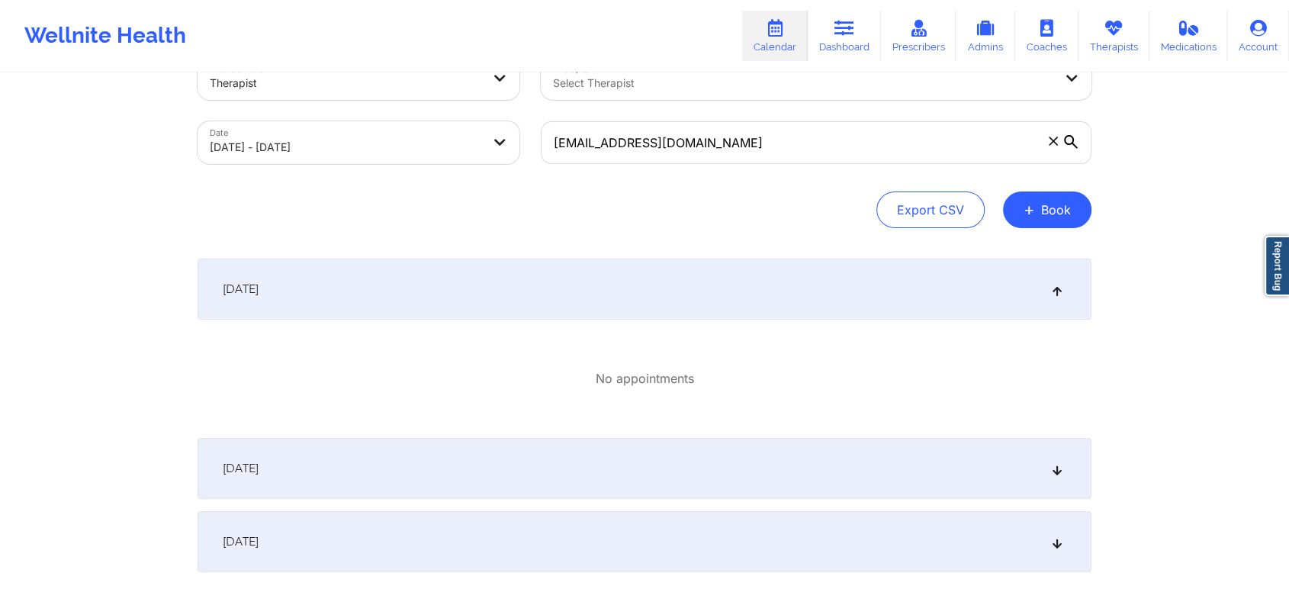
click at [850, 294] on div "October 7, 2025" at bounding box center [645, 289] width 894 height 61
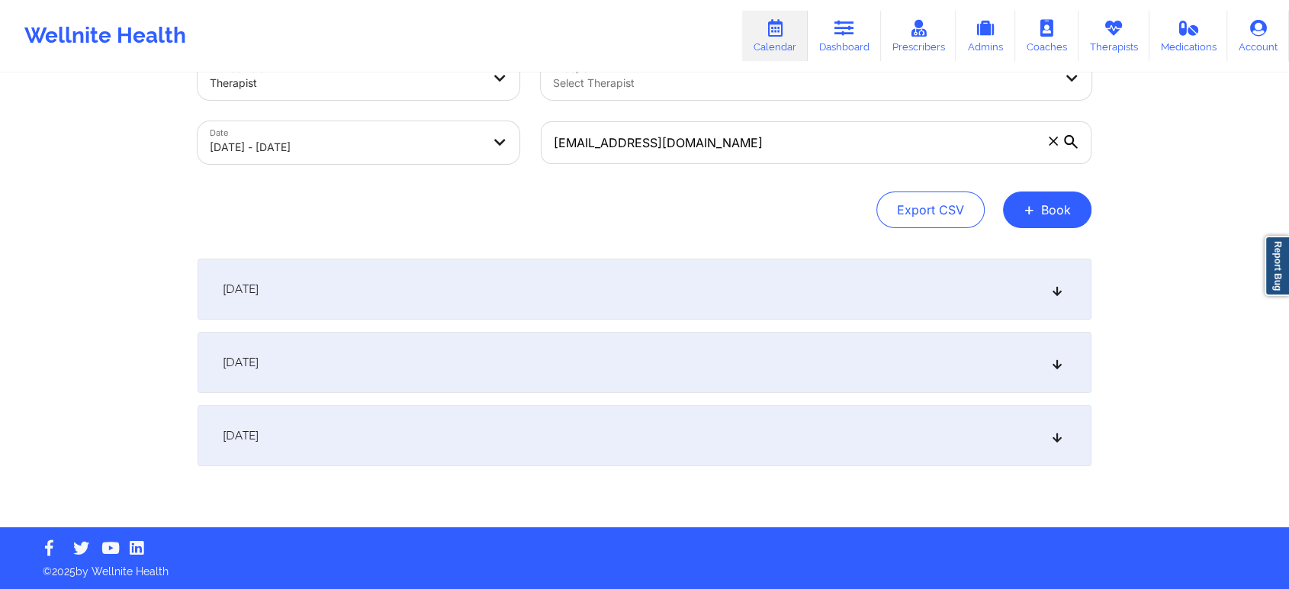
click at [843, 355] on div "October 8, 2025" at bounding box center [645, 362] width 894 height 61
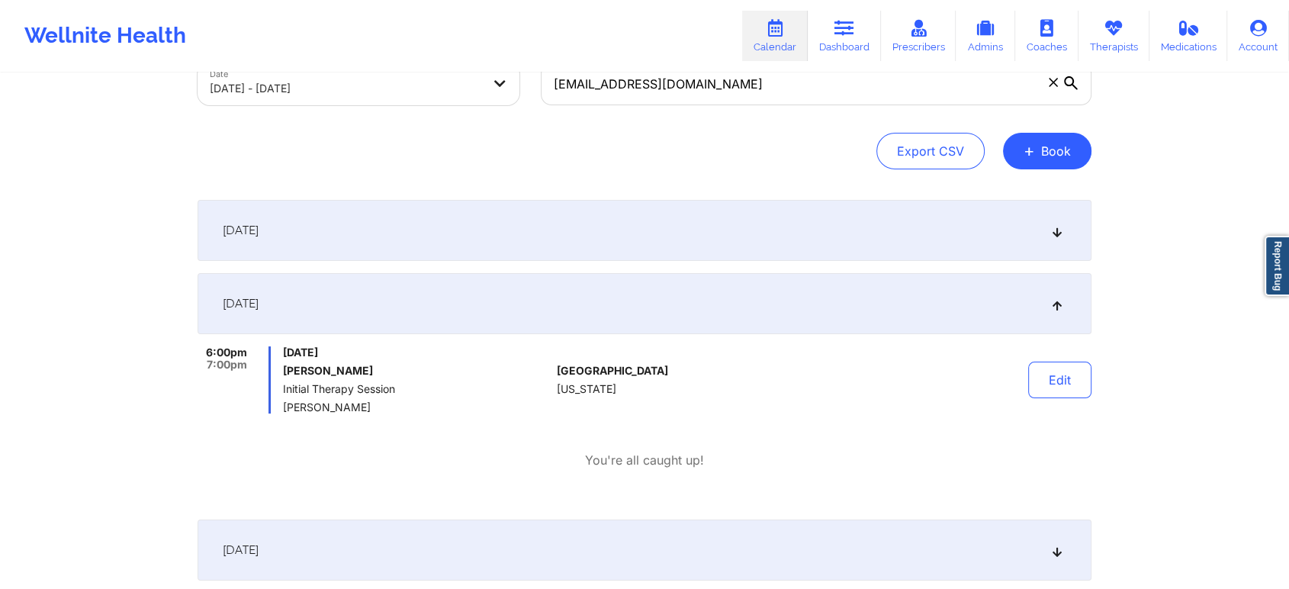
scroll to position [130, 0]
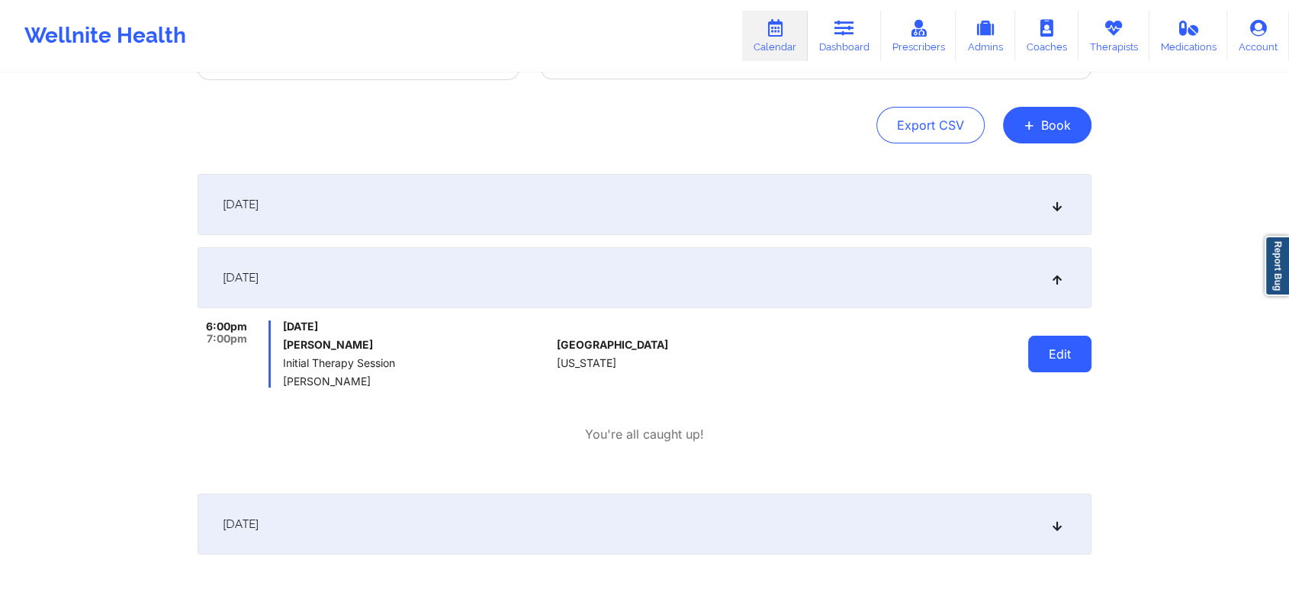
click at [1062, 356] on button "Edit" at bounding box center [1059, 354] width 63 height 37
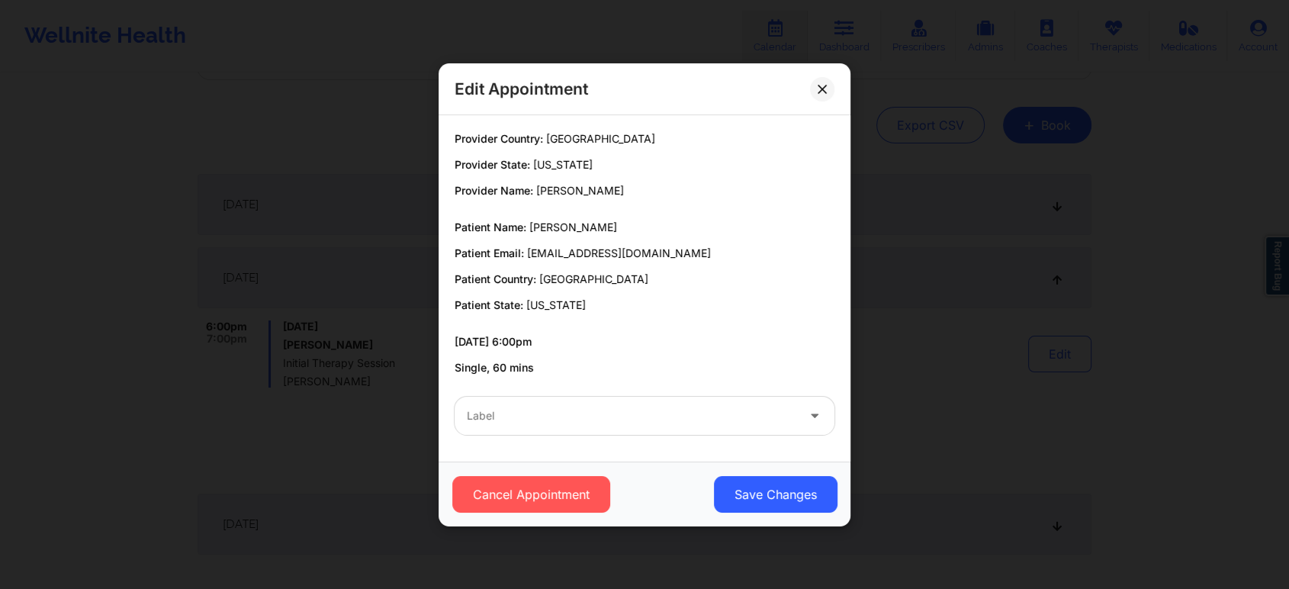
click at [650, 413] on div at bounding box center [631, 415] width 329 height 18
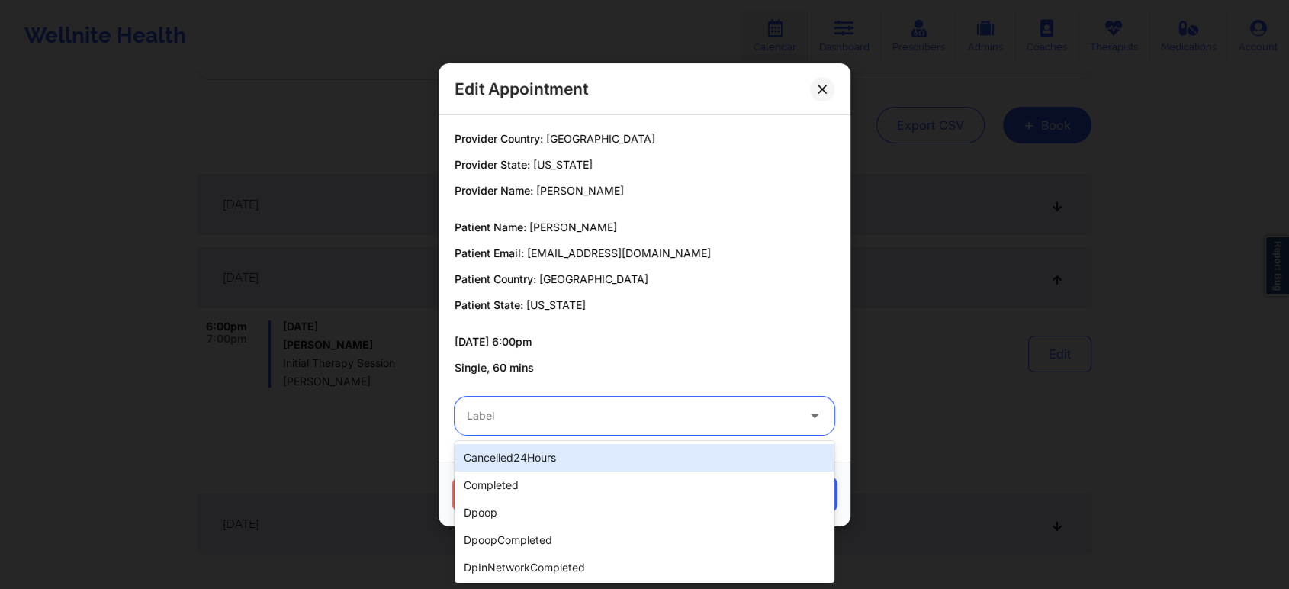
click at [593, 450] on div "cancelled24Hours" at bounding box center [644, 457] width 380 height 27
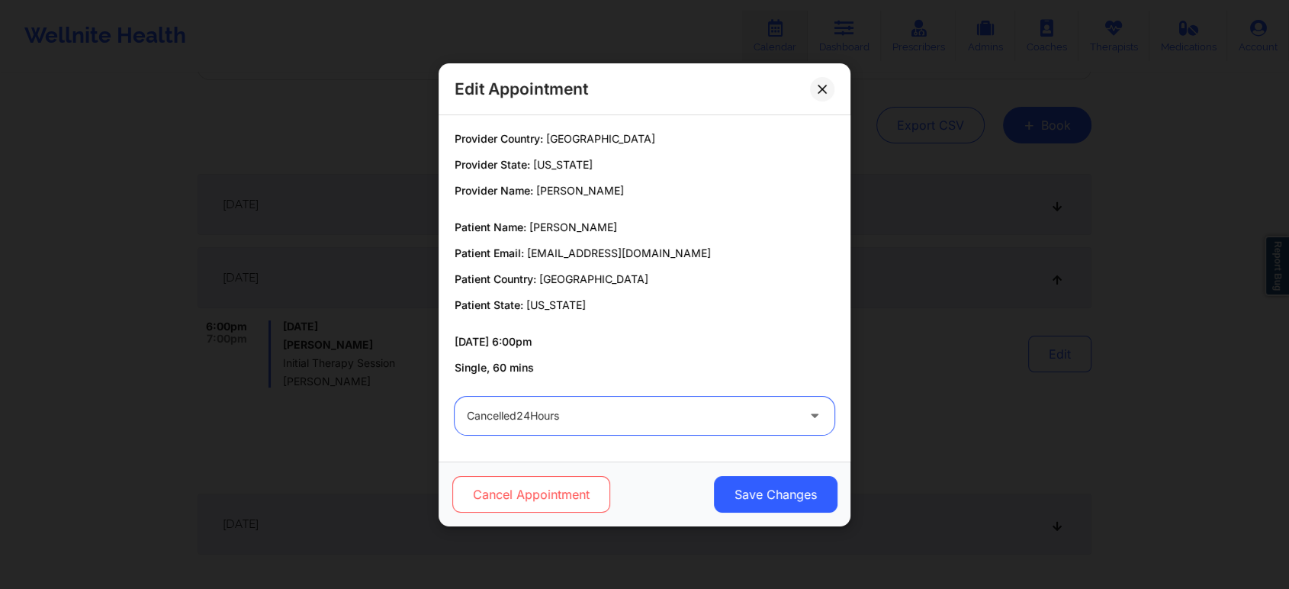
click at [525, 487] on button "Cancel Appointment" at bounding box center [531, 494] width 158 height 37
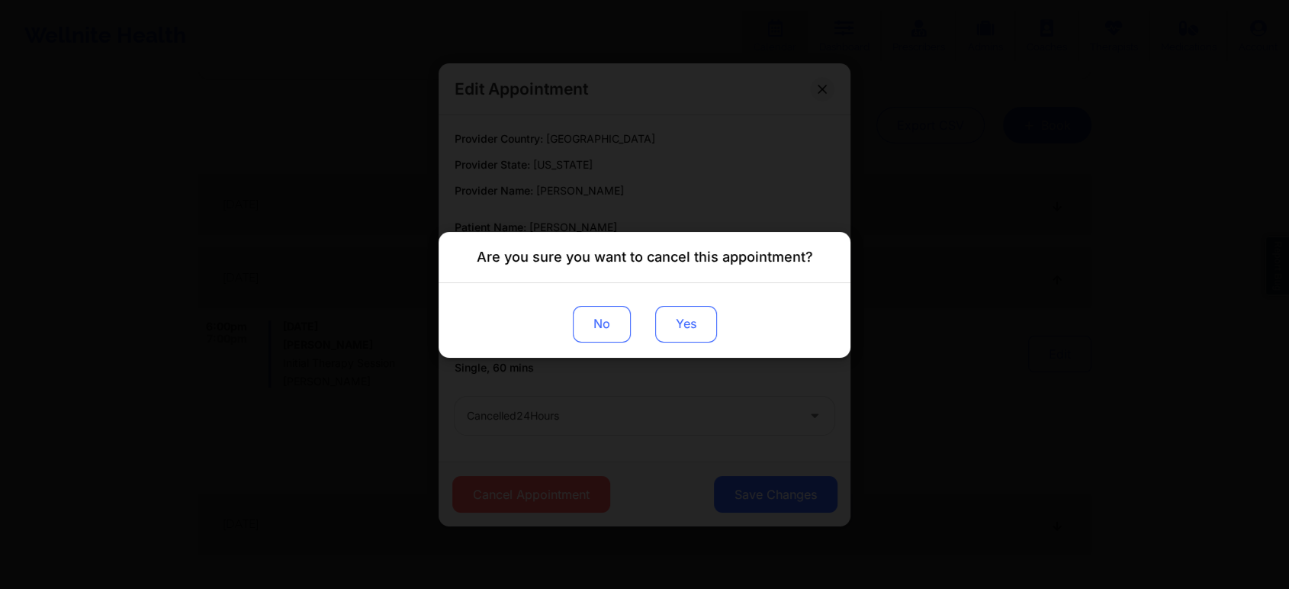
click at [683, 328] on button "Yes" at bounding box center [686, 323] width 62 height 37
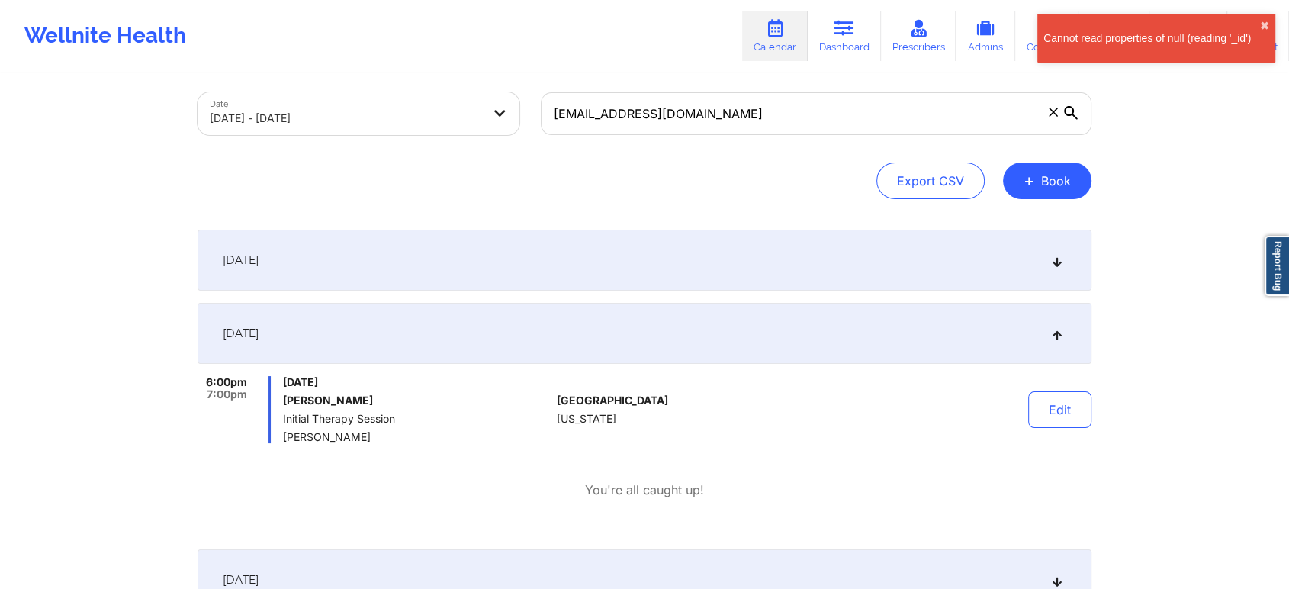
scroll to position [45, 0]
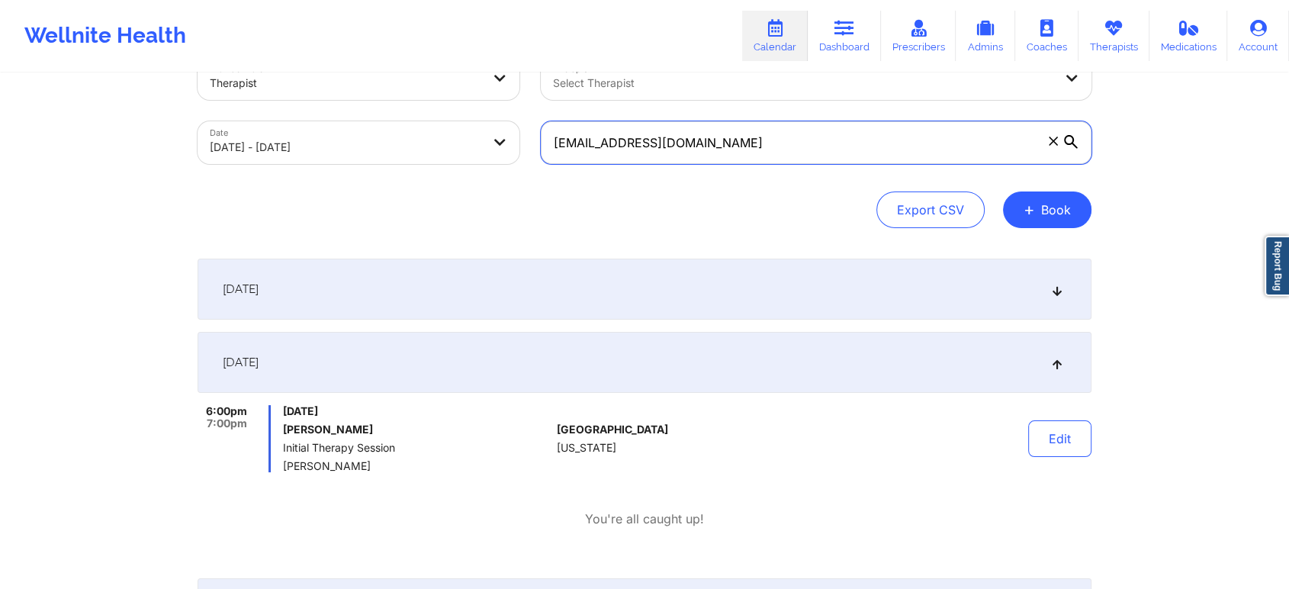
click at [734, 137] on input "[EMAIL_ADDRESS][DOMAIN_NAME]" at bounding box center [816, 142] width 551 height 43
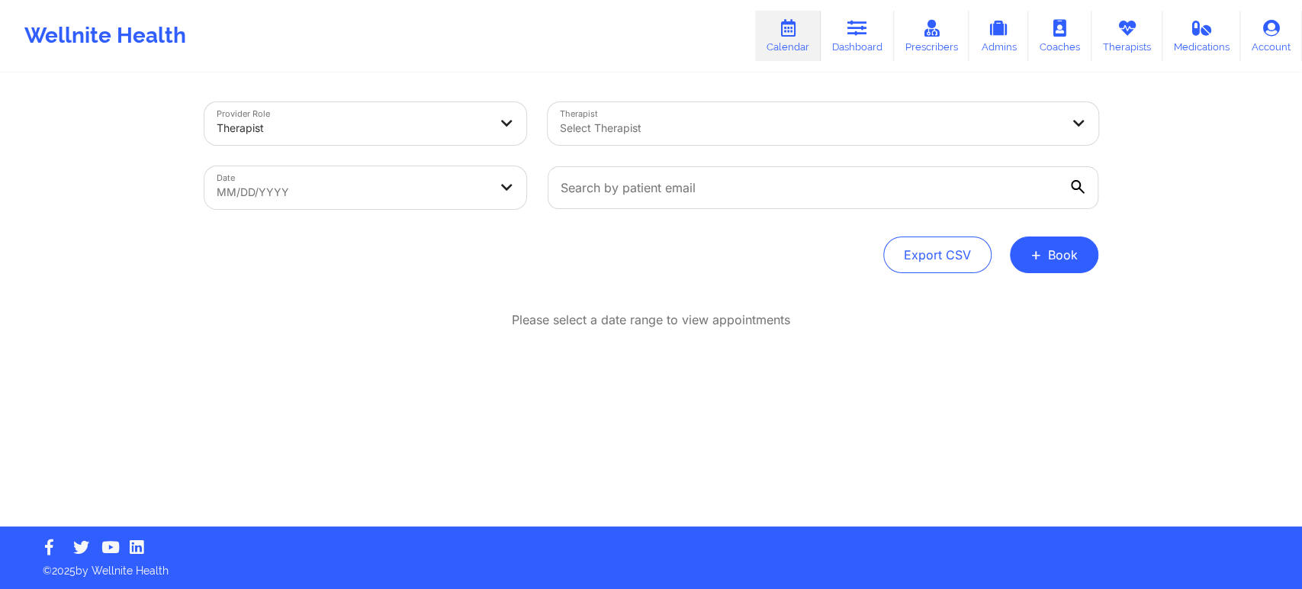
click at [389, 185] on body "Wellnite Health Calendar Dashboard Prescribers Admins Coaches Therapists Medica…" at bounding box center [651, 294] width 1302 height 589
select select "2025-8"
select select "2025-9"
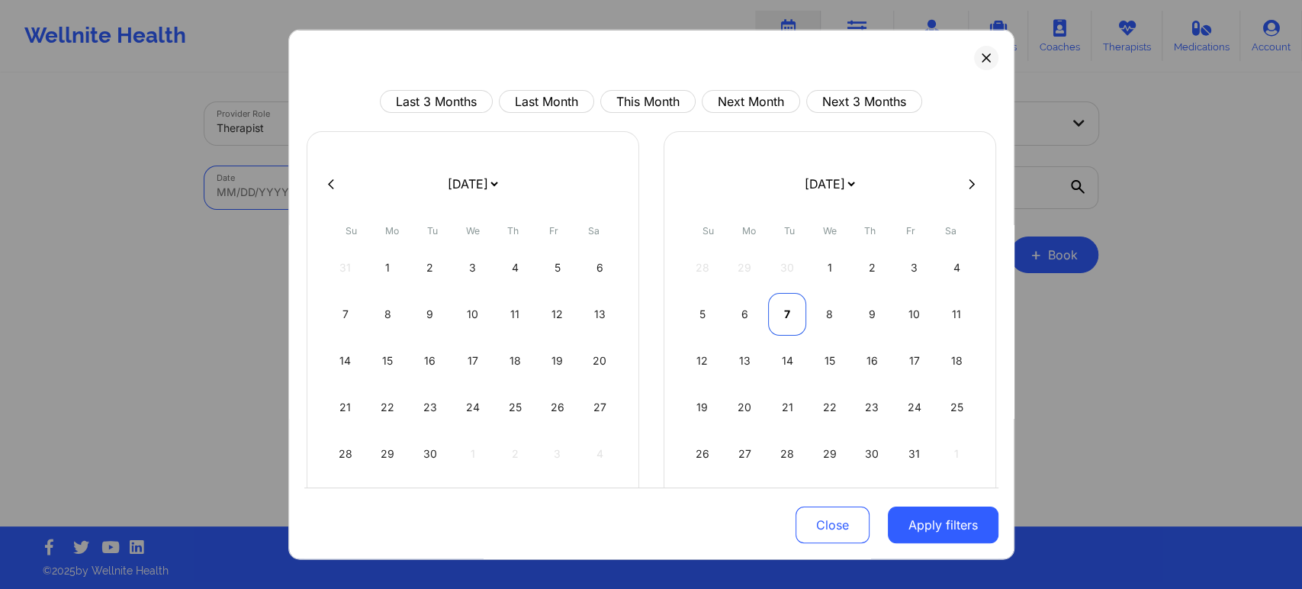
click at [781, 312] on div "7" at bounding box center [787, 314] width 39 height 43
select select "2025-9"
select select "2025-10"
select select "2025-9"
select select "2025-10"
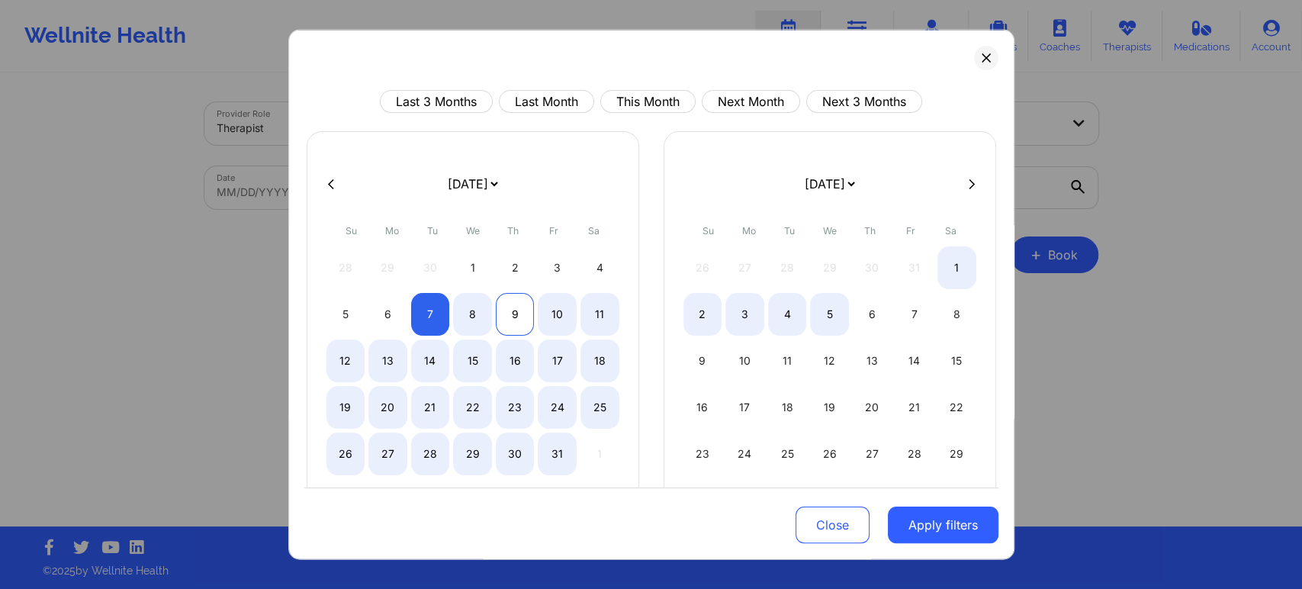
select select "2025-9"
select select "2025-10"
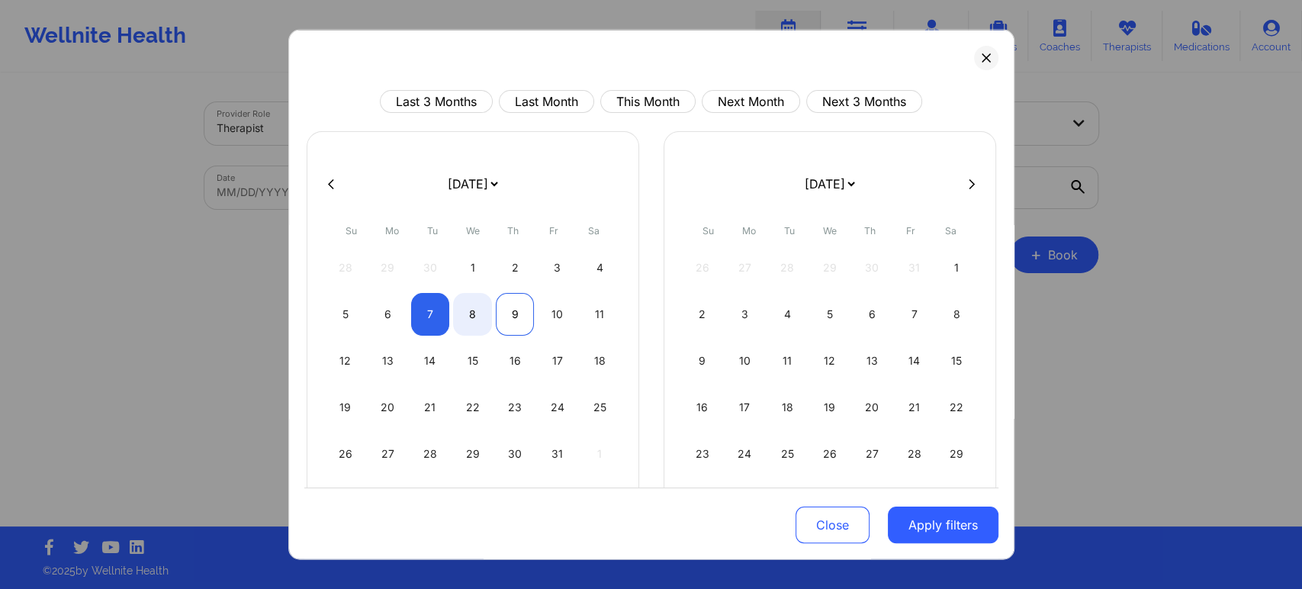
click at [511, 312] on div "9" at bounding box center [515, 314] width 39 height 43
select select "2025-9"
select select "2025-10"
click at [943, 509] on button "Apply filters" at bounding box center [943, 524] width 111 height 37
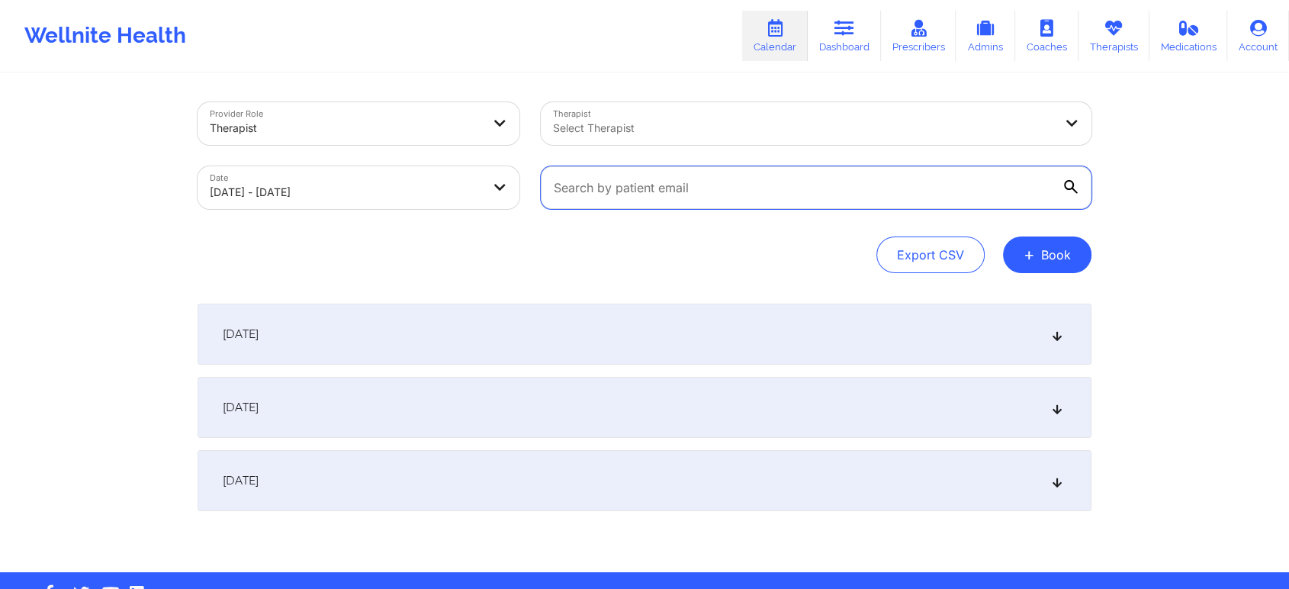
click at [801, 187] on input "text" at bounding box center [816, 187] width 551 height 43
paste input "[EMAIL_ADDRESS][DOMAIN_NAME]"
type input "[EMAIL_ADDRESS][DOMAIN_NAME]"
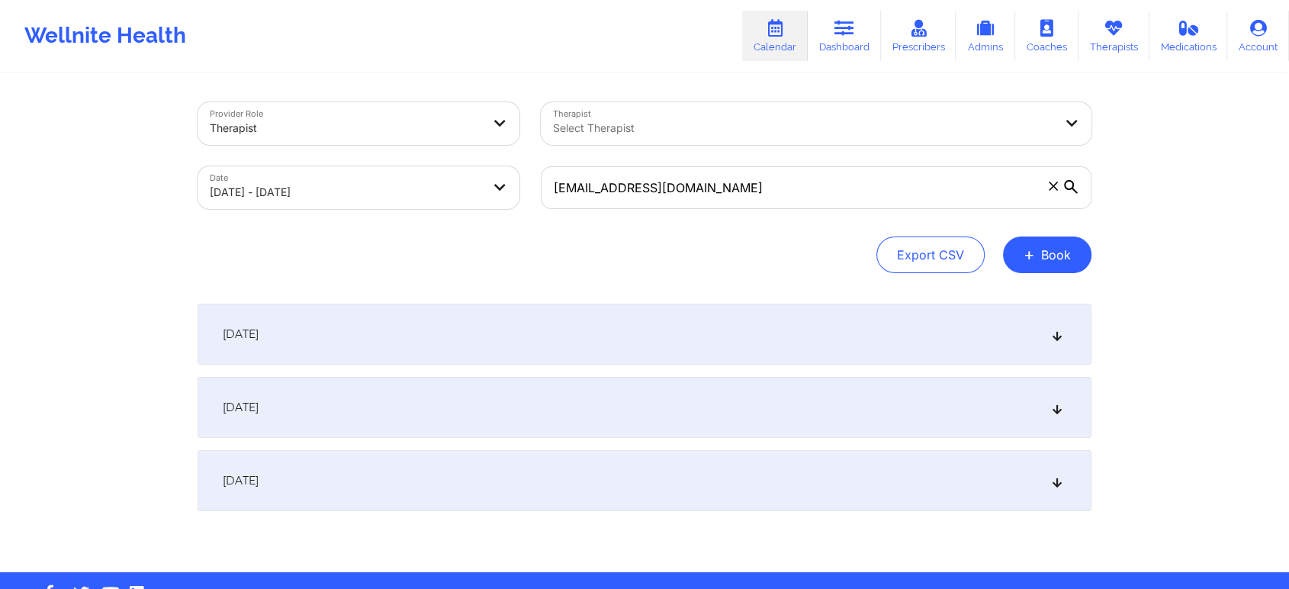
click at [796, 255] on div "Export CSV + Book" at bounding box center [645, 254] width 894 height 37
click at [1065, 406] on div "October 8, 2025" at bounding box center [645, 407] width 894 height 61
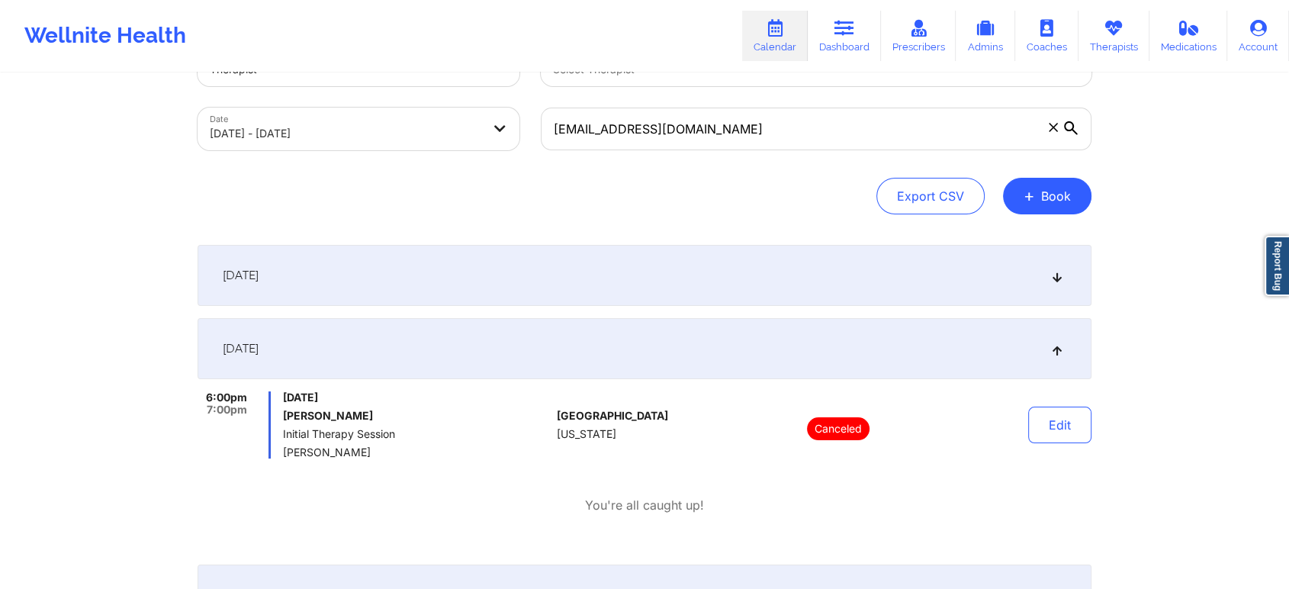
scroll to position [85, 0]
